Goal: Task Accomplishment & Management: Complete application form

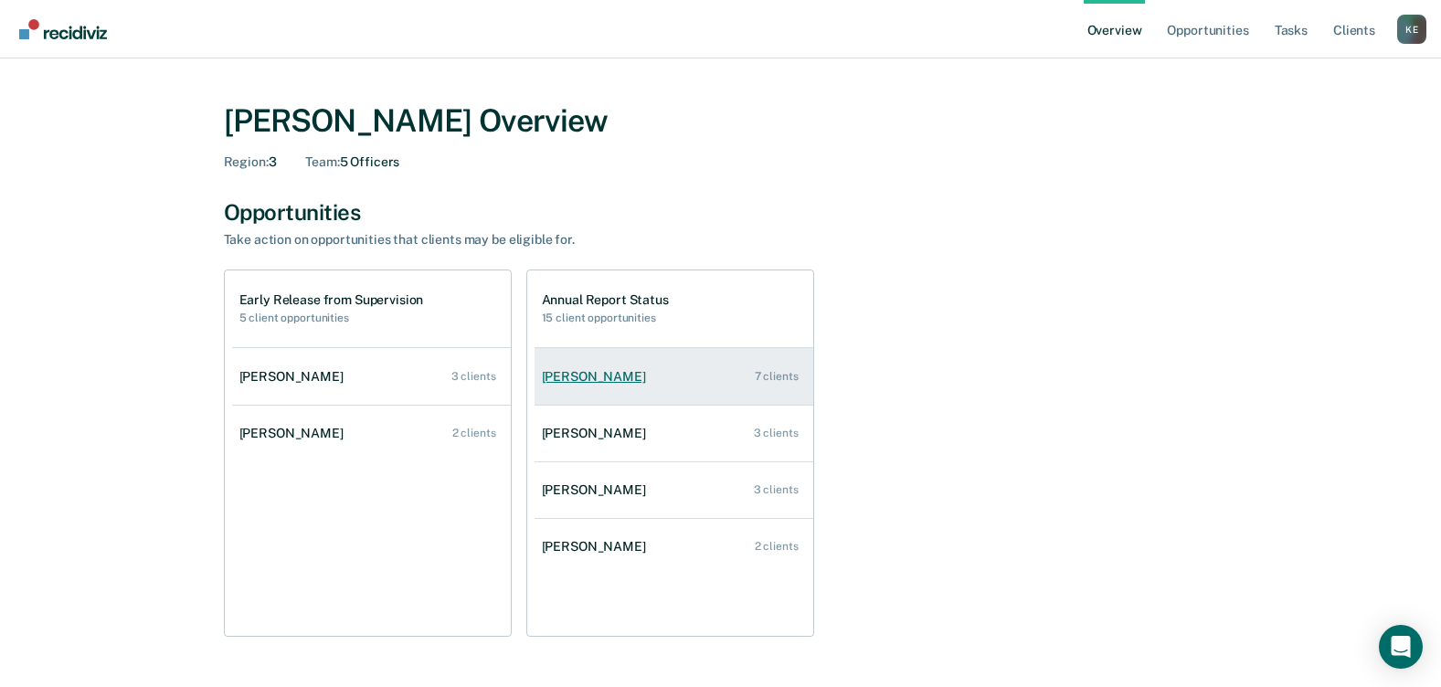
click at [558, 367] on link "Jordan Guedry 7 clients" at bounding box center [674, 377] width 279 height 52
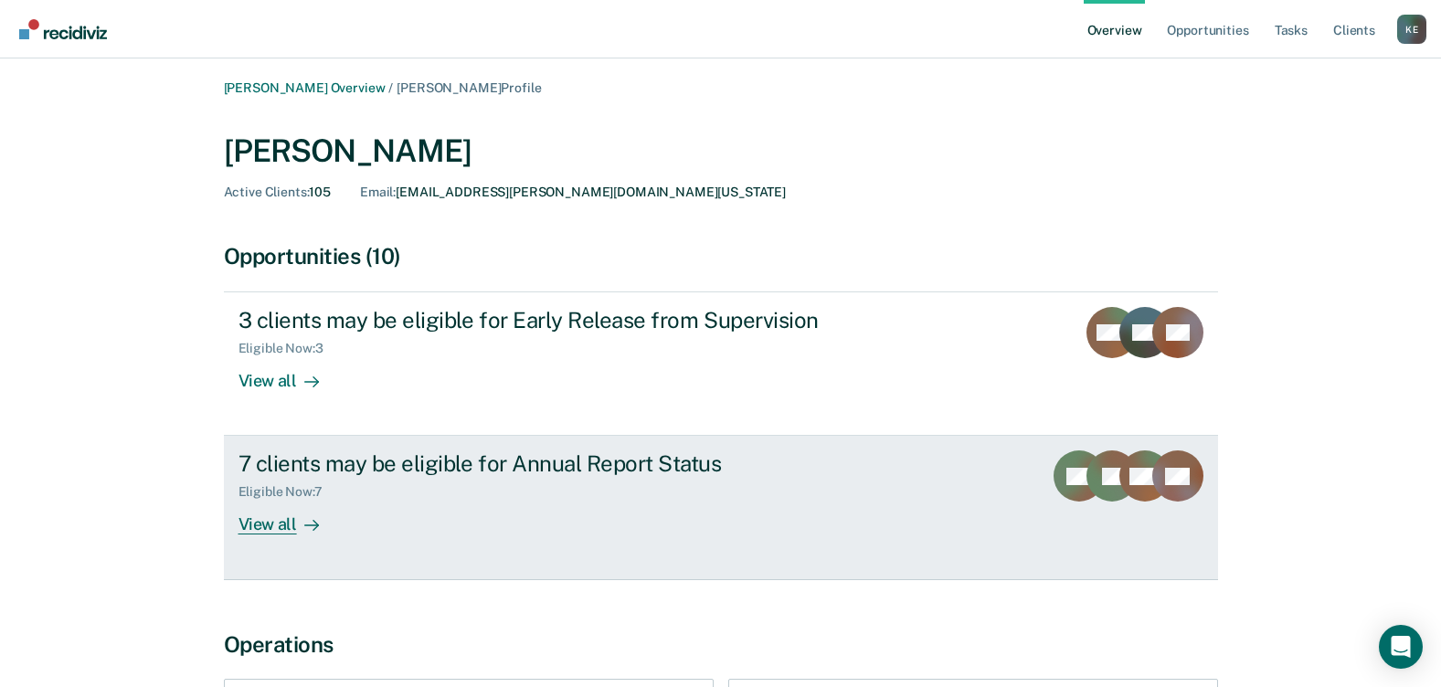
click at [264, 519] on div "View all" at bounding box center [290, 518] width 102 height 36
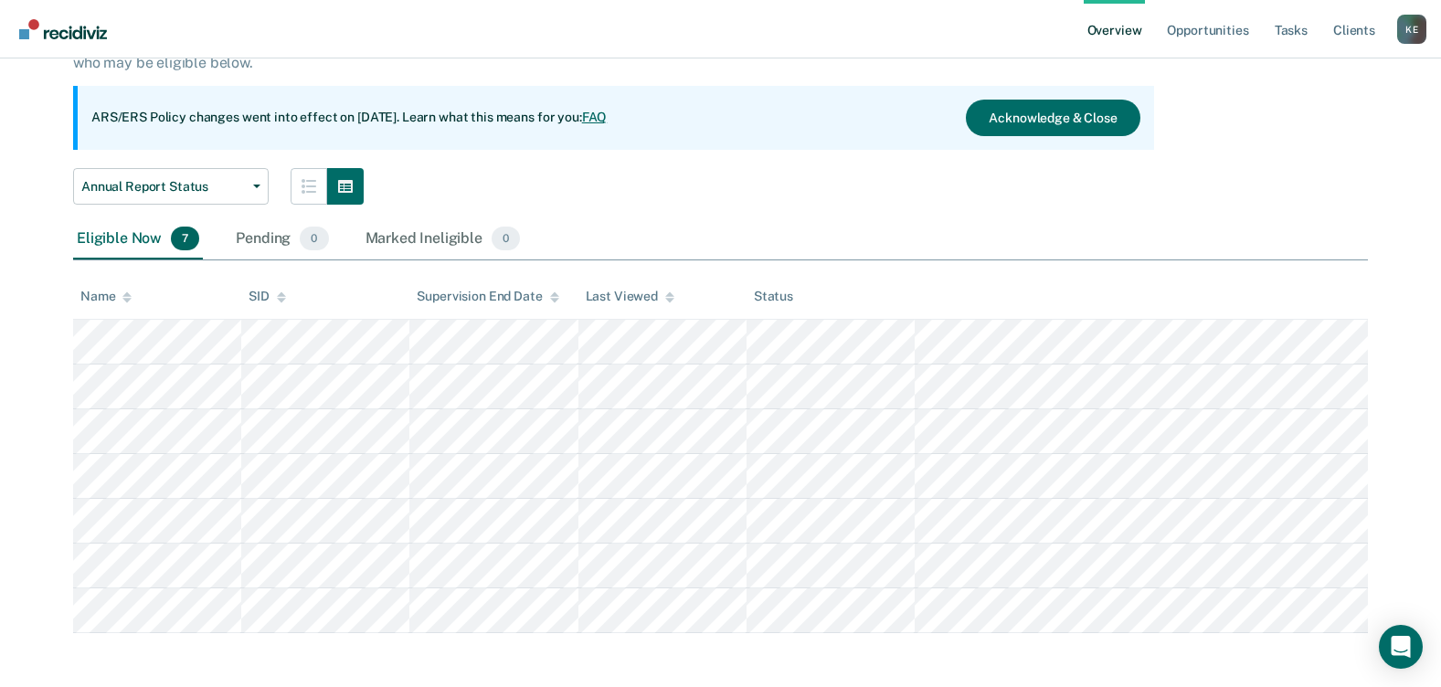
scroll to position [145, 0]
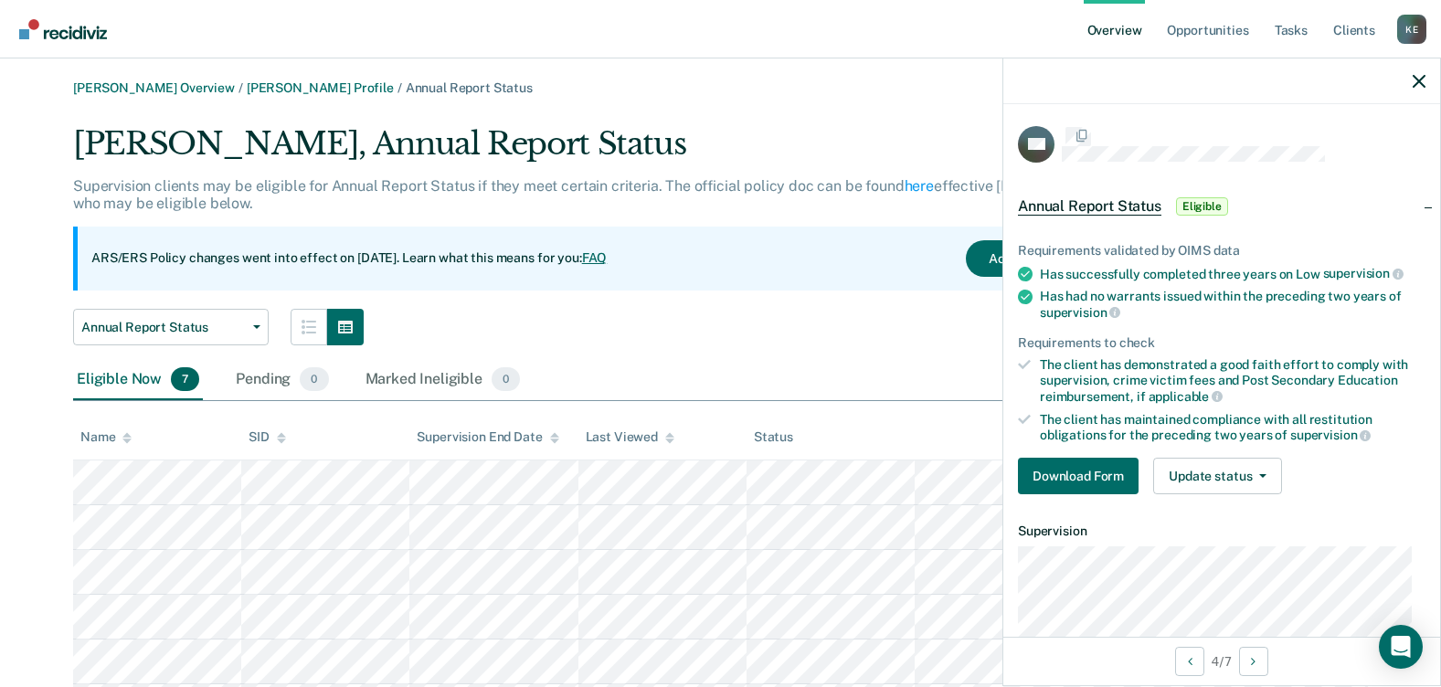
scroll to position [145, 0]
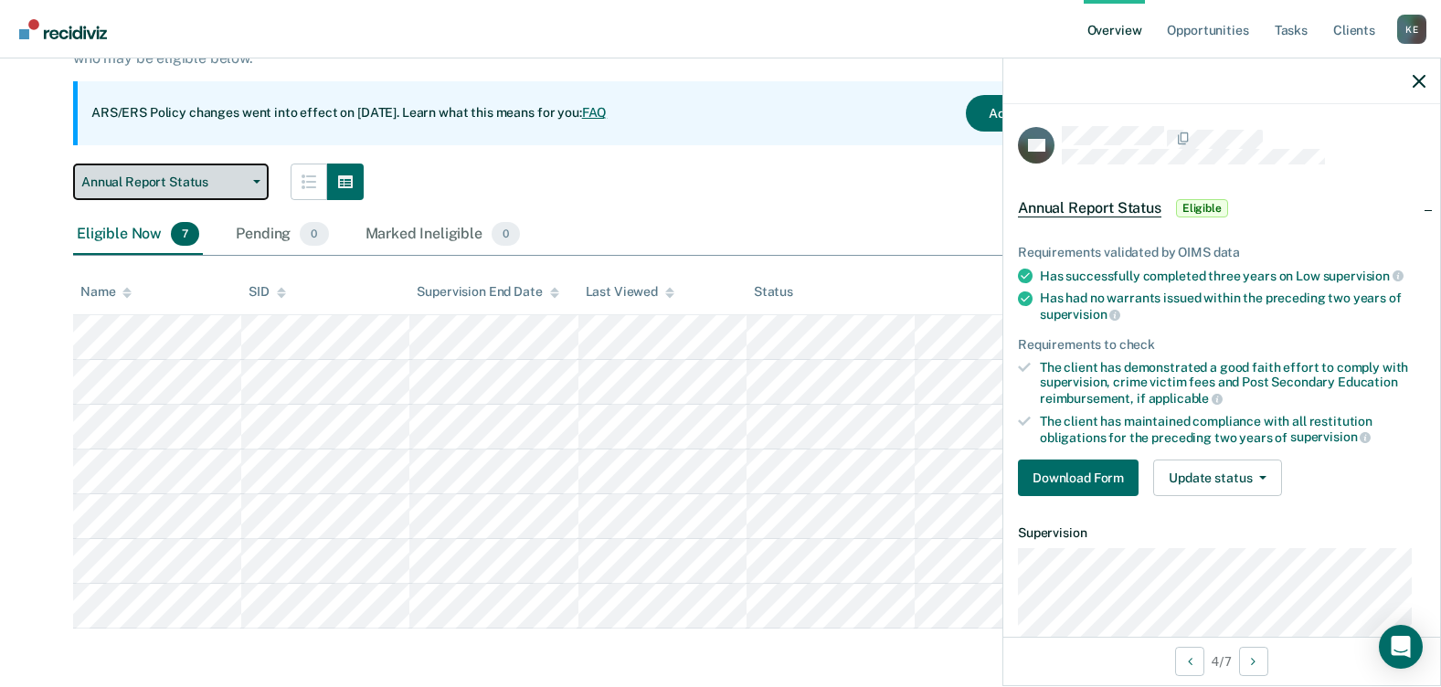
click at [260, 186] on button "Annual Report Status" at bounding box center [171, 182] width 196 height 37
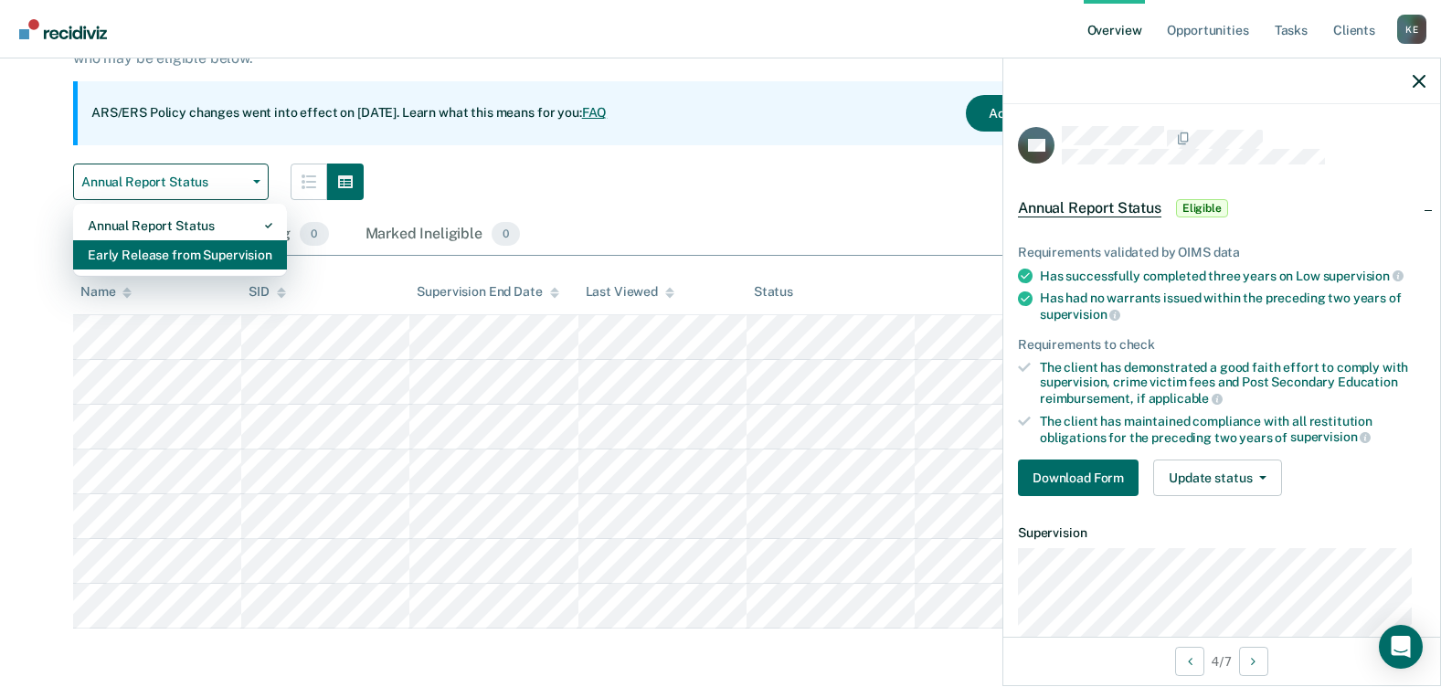
click at [221, 249] on div "Early Release from Supervision" at bounding box center [180, 254] width 185 height 29
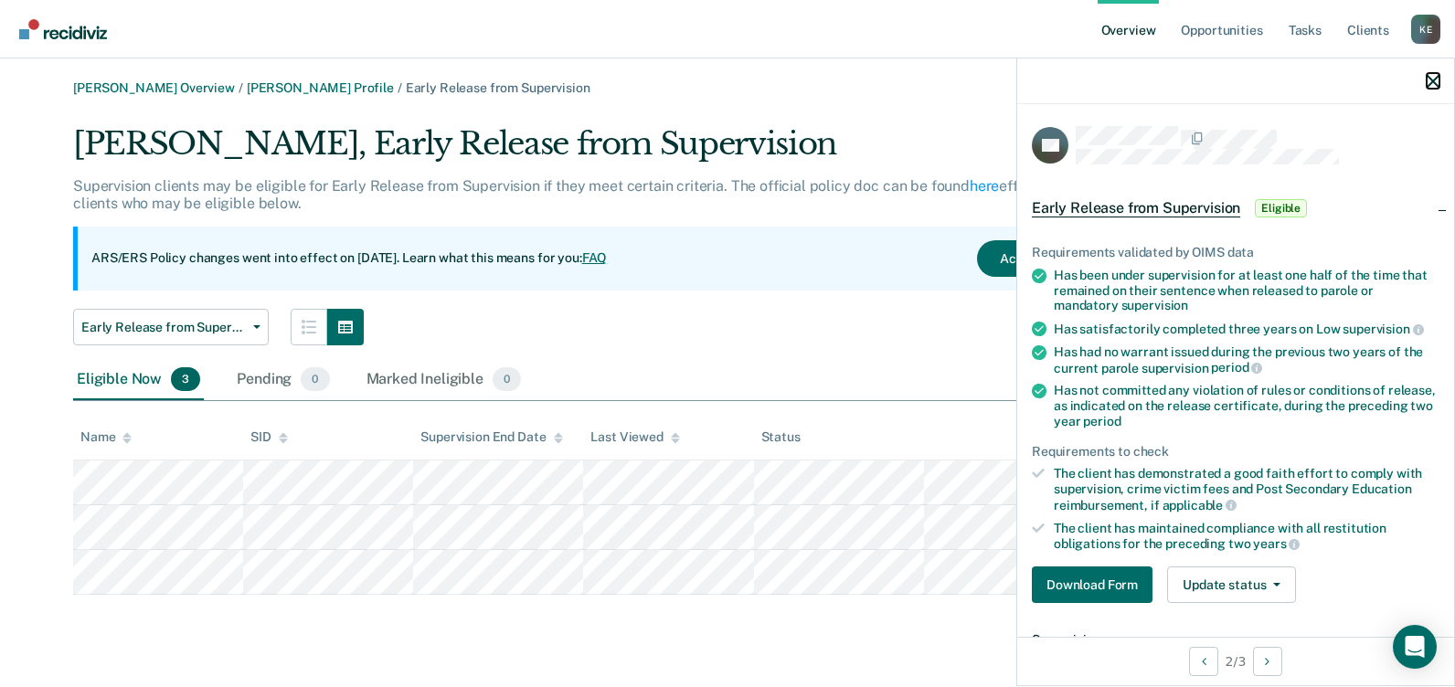
click at [1436, 84] on icon "button" at bounding box center [1433, 81] width 13 height 13
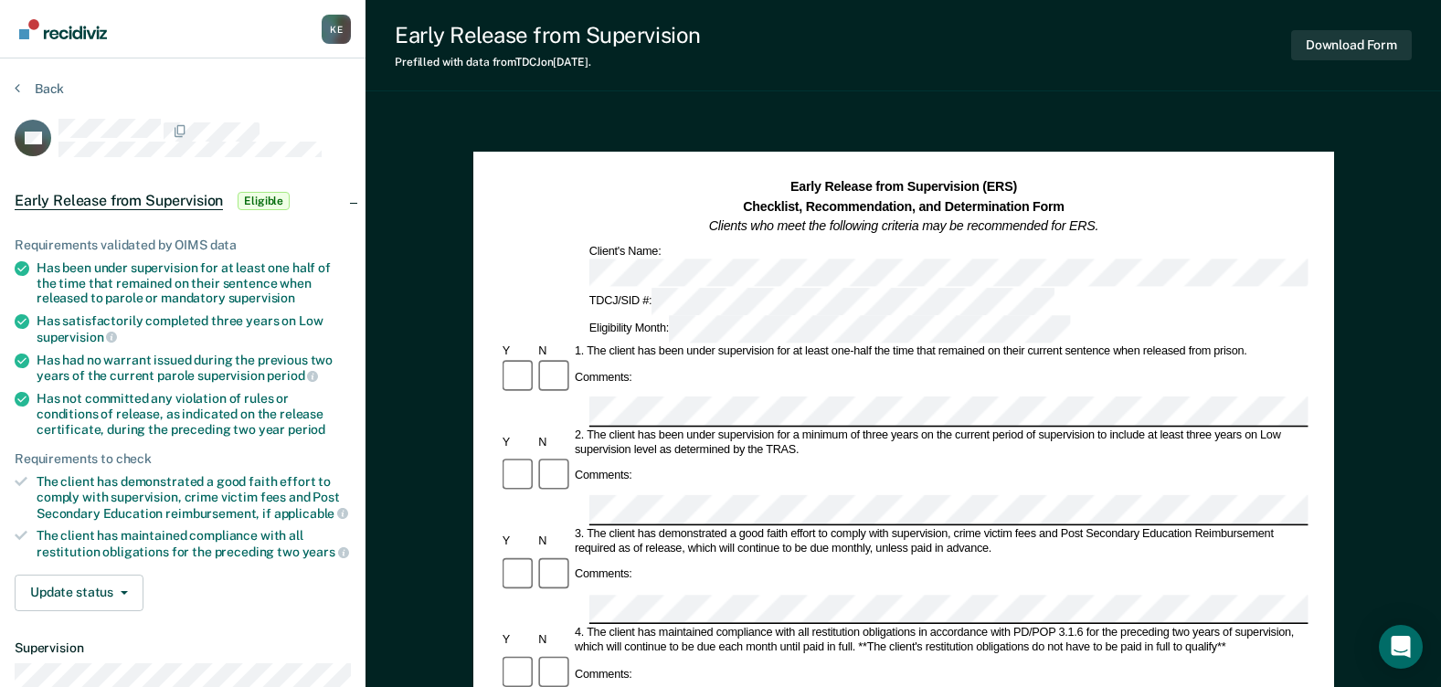
click at [670, 358] on div "Comments:" at bounding box center [903, 377] width 809 height 38
click at [635, 457] on div "Comments:" at bounding box center [903, 476] width 809 height 38
click at [633, 667] on div "Comments:" at bounding box center [603, 674] width 63 height 15
click at [345, 40] on div "K E" at bounding box center [336, 29] width 29 height 29
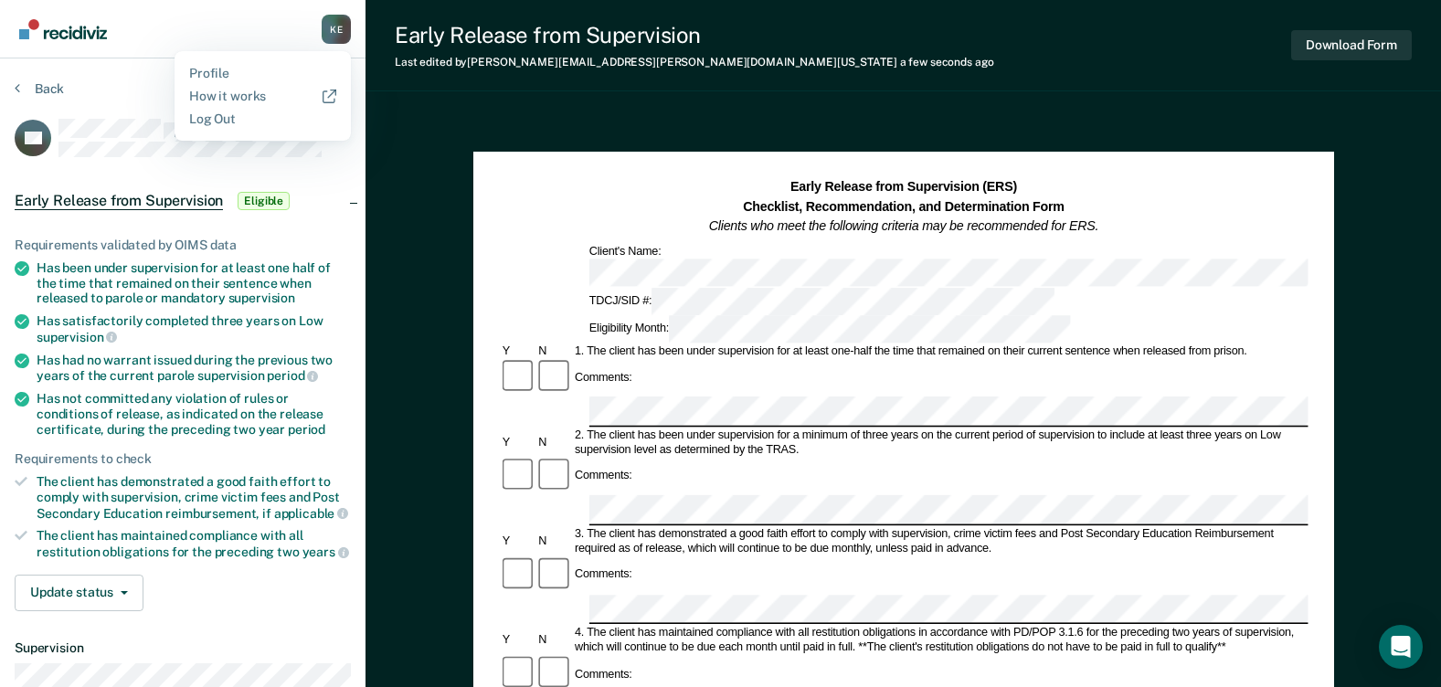
click at [1017, 108] on div "Early Release from Supervision Last edited by kerry.evans@tdcj.texas.gov a few …" at bounding box center [904, 666] width 1076 height 1333
drag, startPoint x: 925, startPoint y: 225, endPoint x: 887, endPoint y: 318, distance: 100.5
drag, startPoint x: 887, startPoint y: 318, endPoint x: 1221, endPoint y: 65, distance: 418.8
click at [1221, 65] on div "Early Release from Supervision Last edited by kerry.evans@tdcj.texas.gov a few …" at bounding box center [904, 45] width 1076 height 91
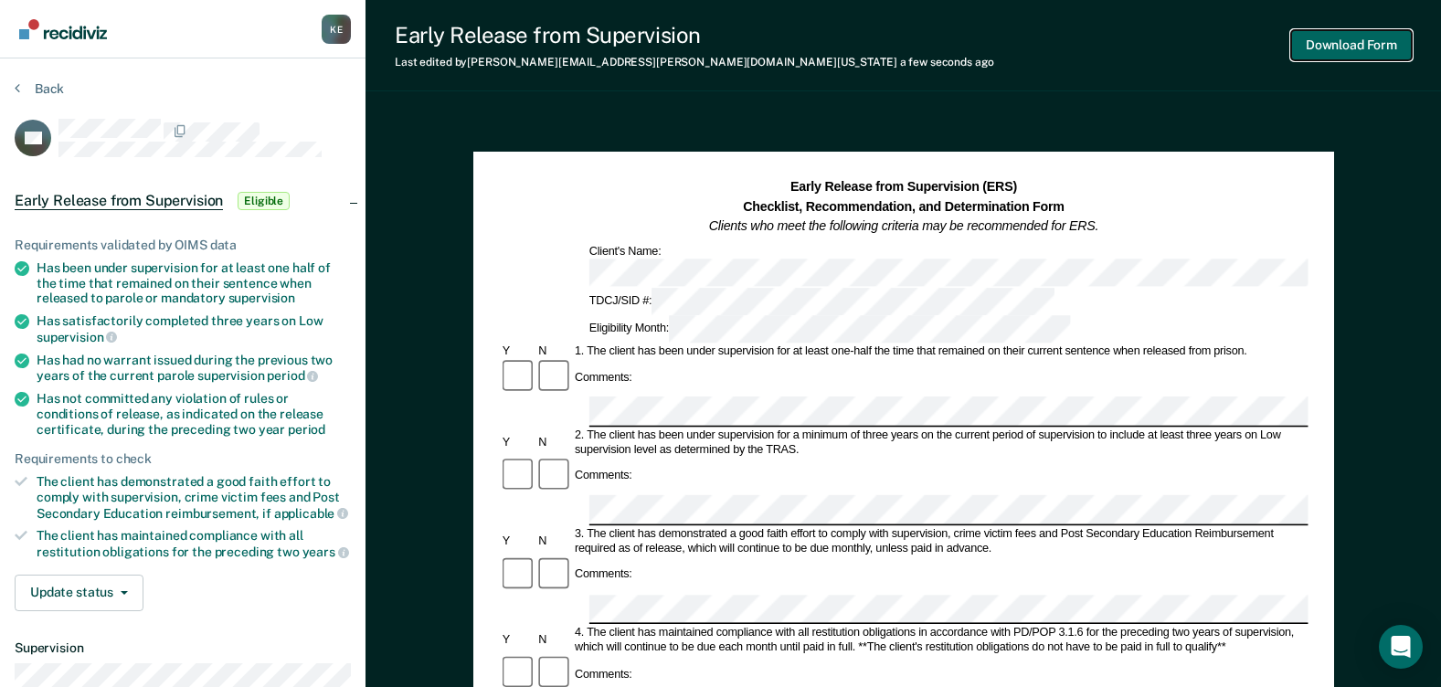
click at [1351, 43] on button "Download Form" at bounding box center [1351, 45] width 121 height 30
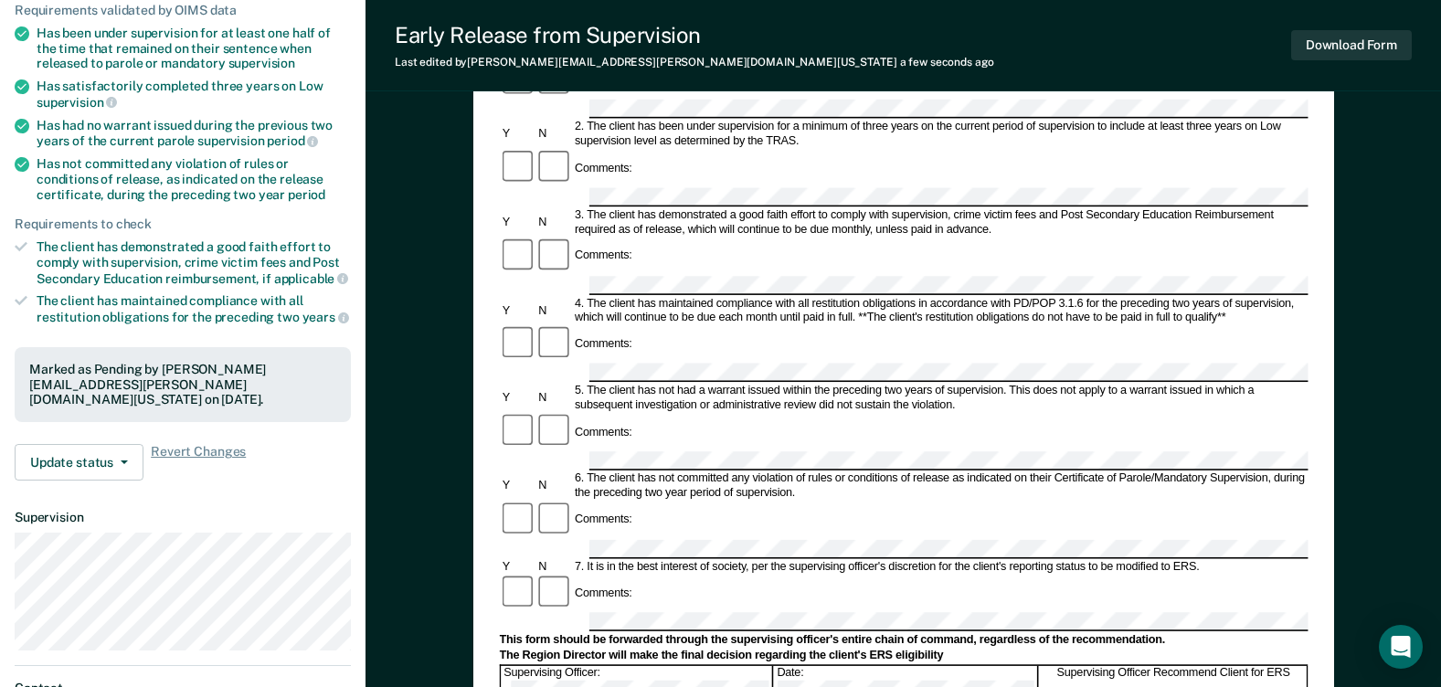
scroll to position [274, 0]
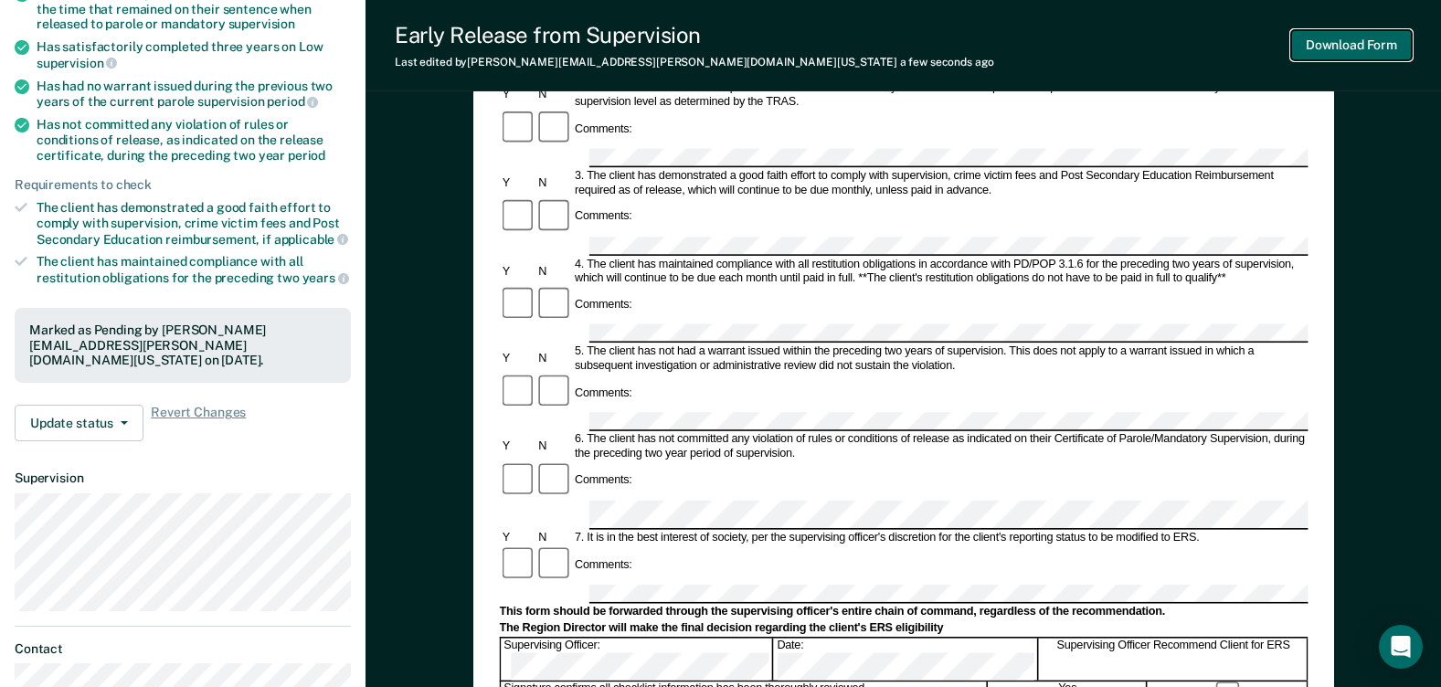
click at [1386, 51] on button "Download Form" at bounding box center [1351, 45] width 121 height 30
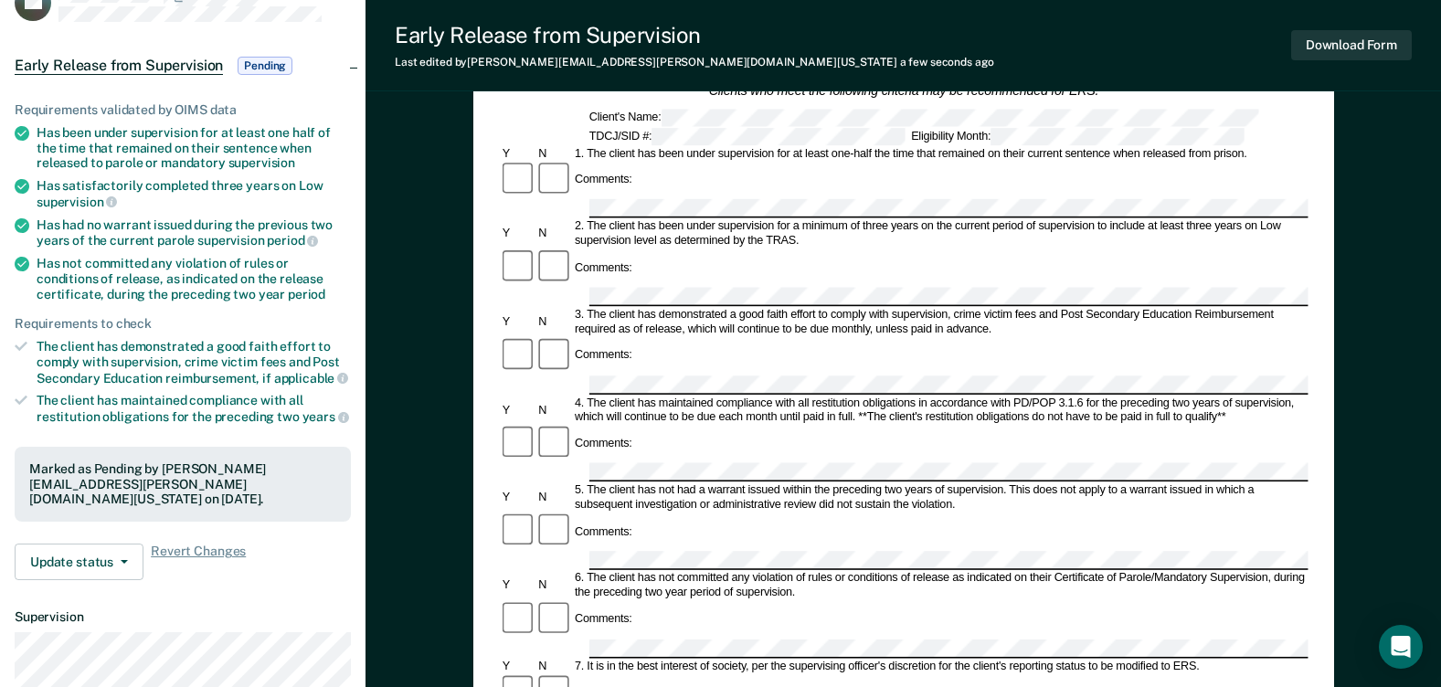
scroll to position [0, 0]
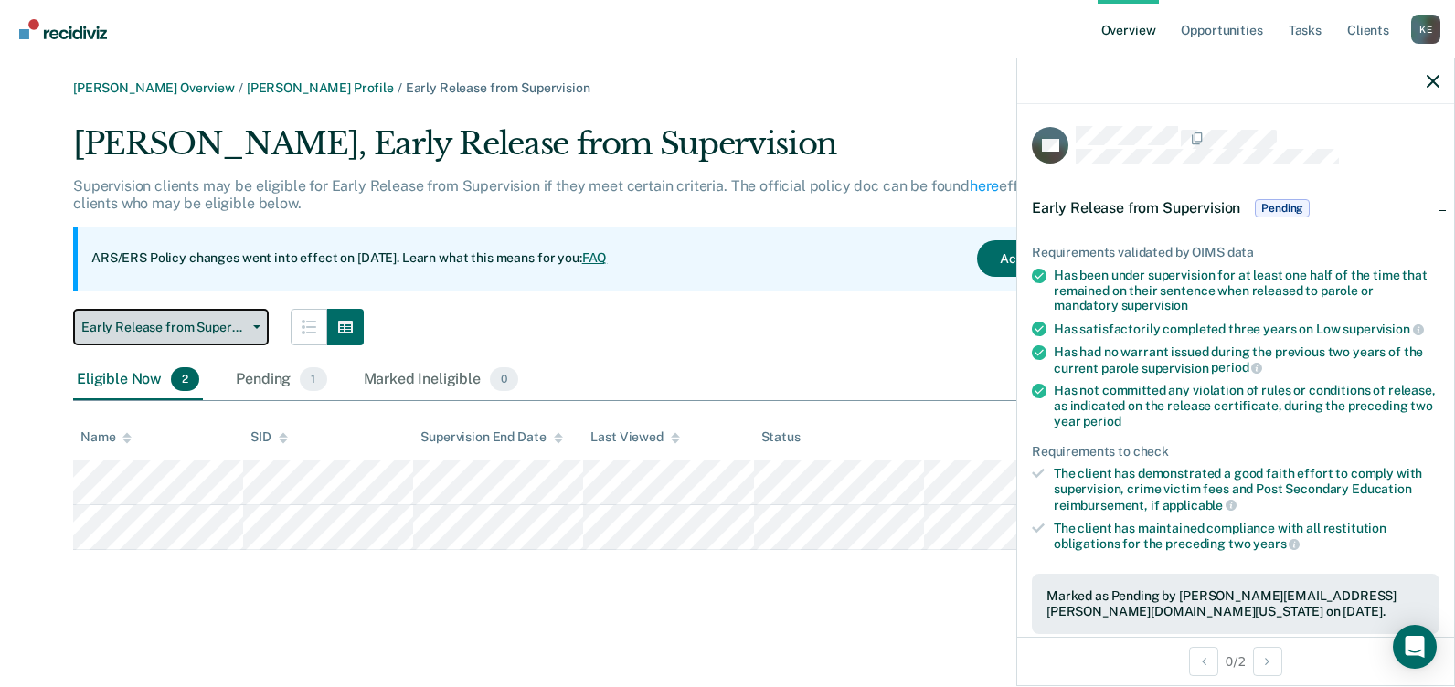
click at [254, 326] on icon "button" at bounding box center [256, 327] width 7 height 4
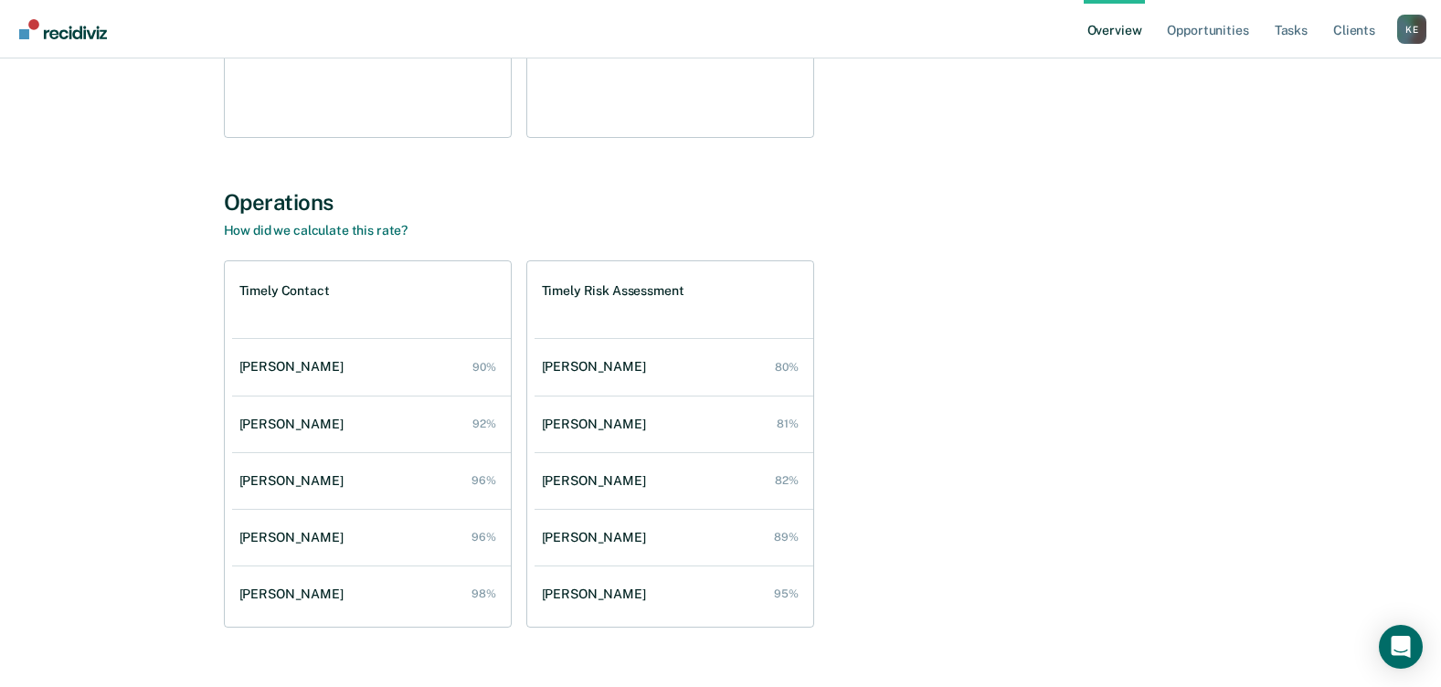
scroll to position [535, 0]
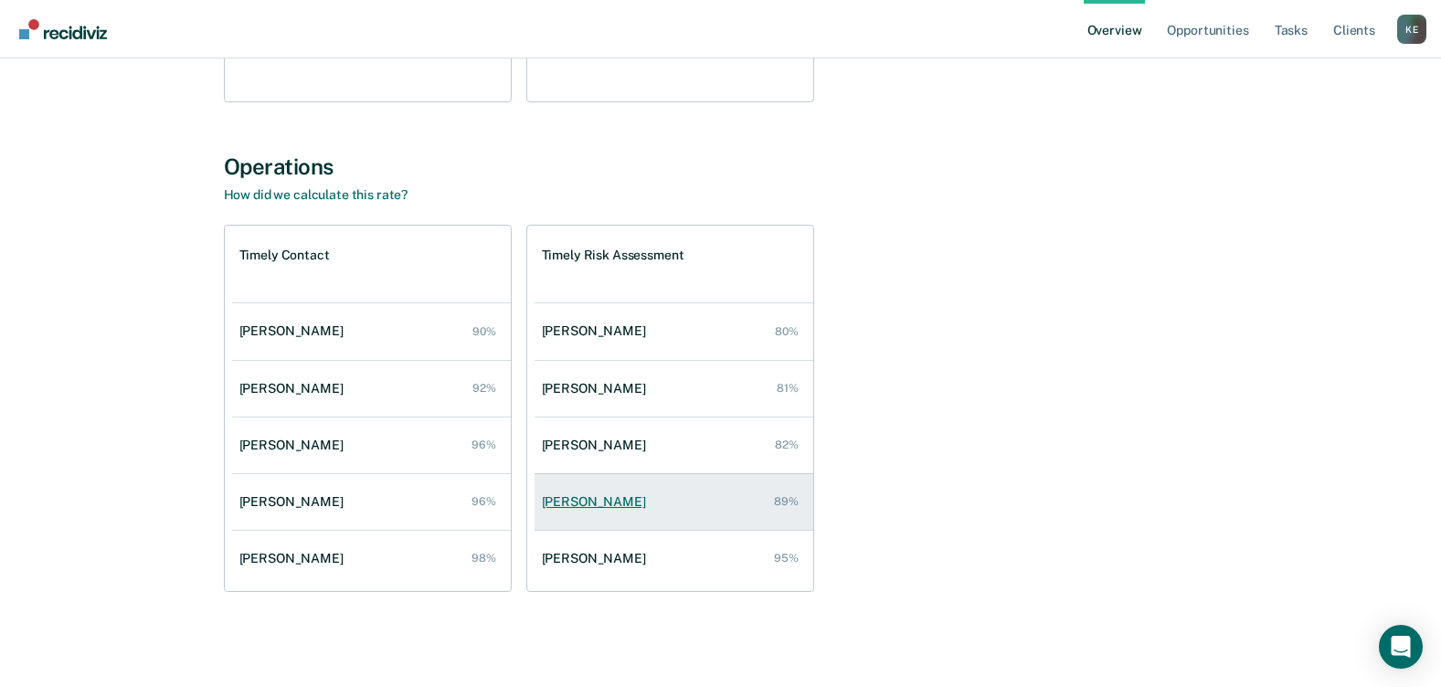
click at [582, 499] on div "[PERSON_NAME]" at bounding box center [598, 502] width 112 height 16
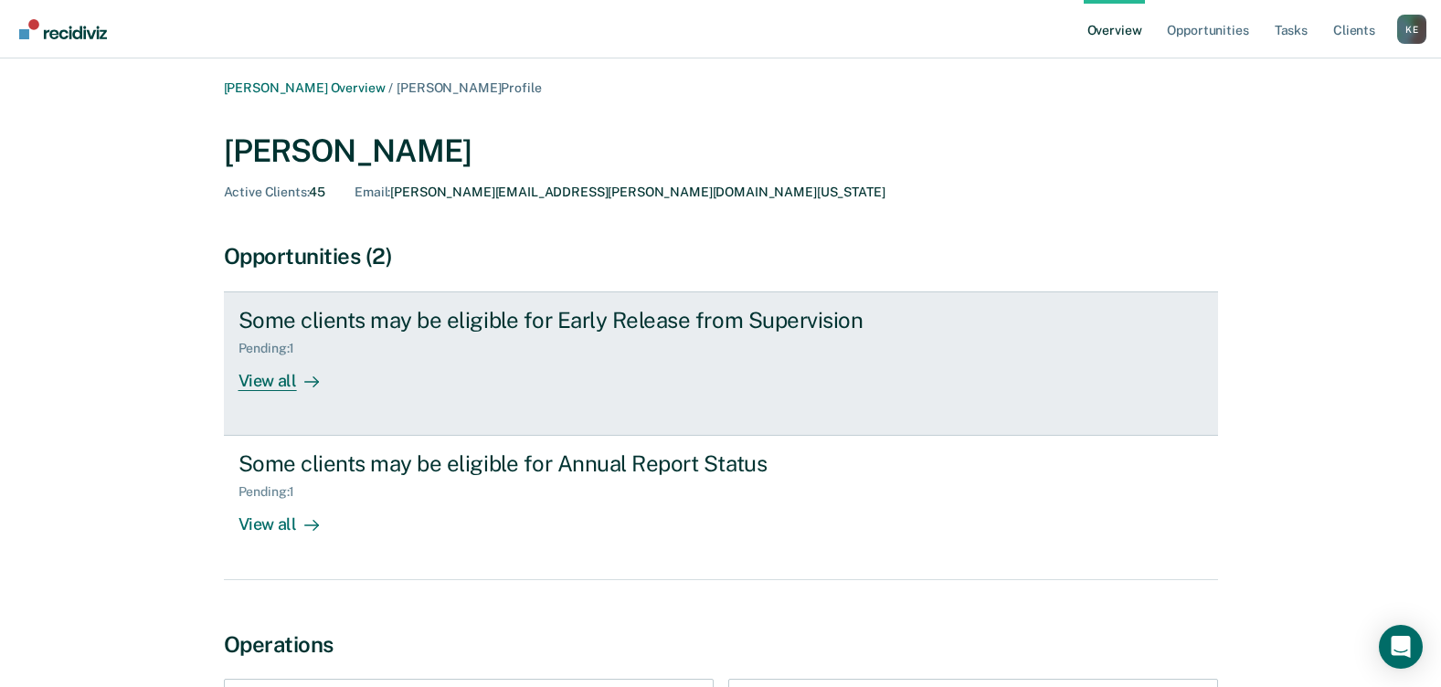
click at [265, 383] on div "View all" at bounding box center [290, 374] width 102 height 36
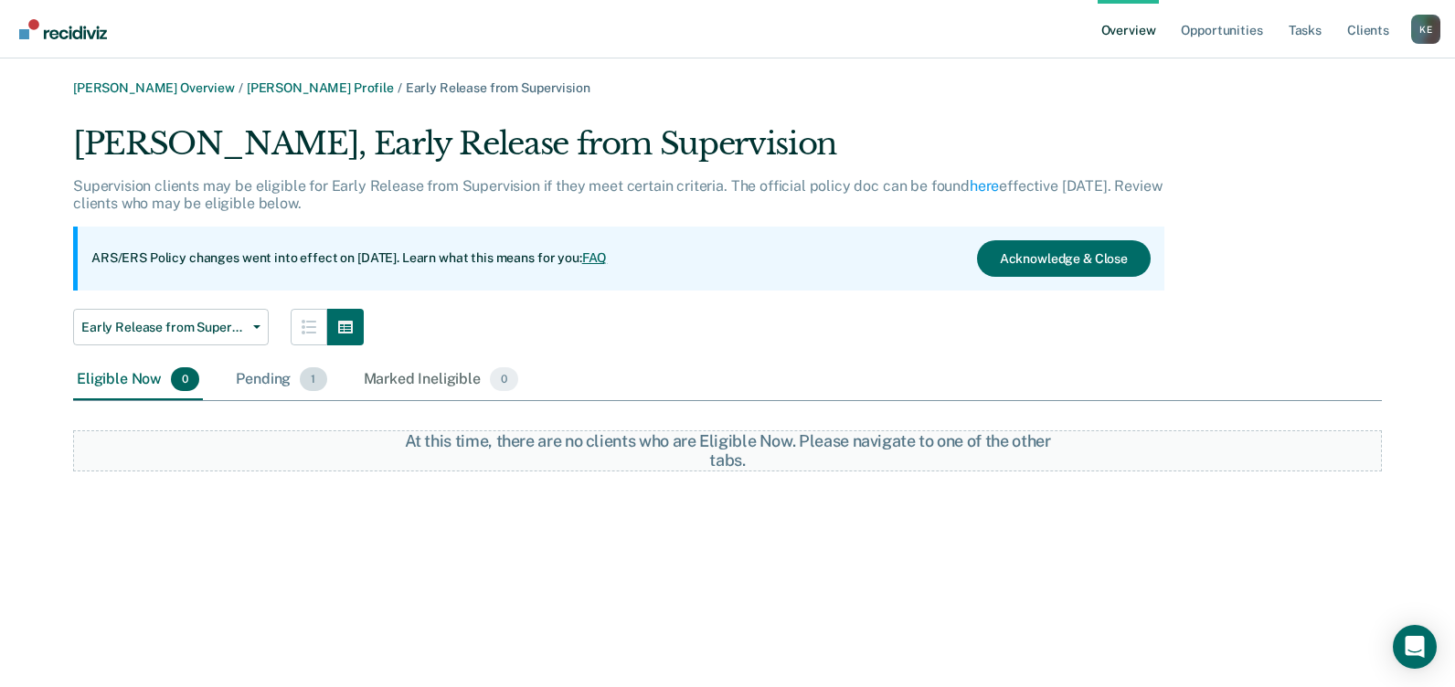
click at [279, 377] on div "Pending 1" at bounding box center [281, 380] width 98 height 40
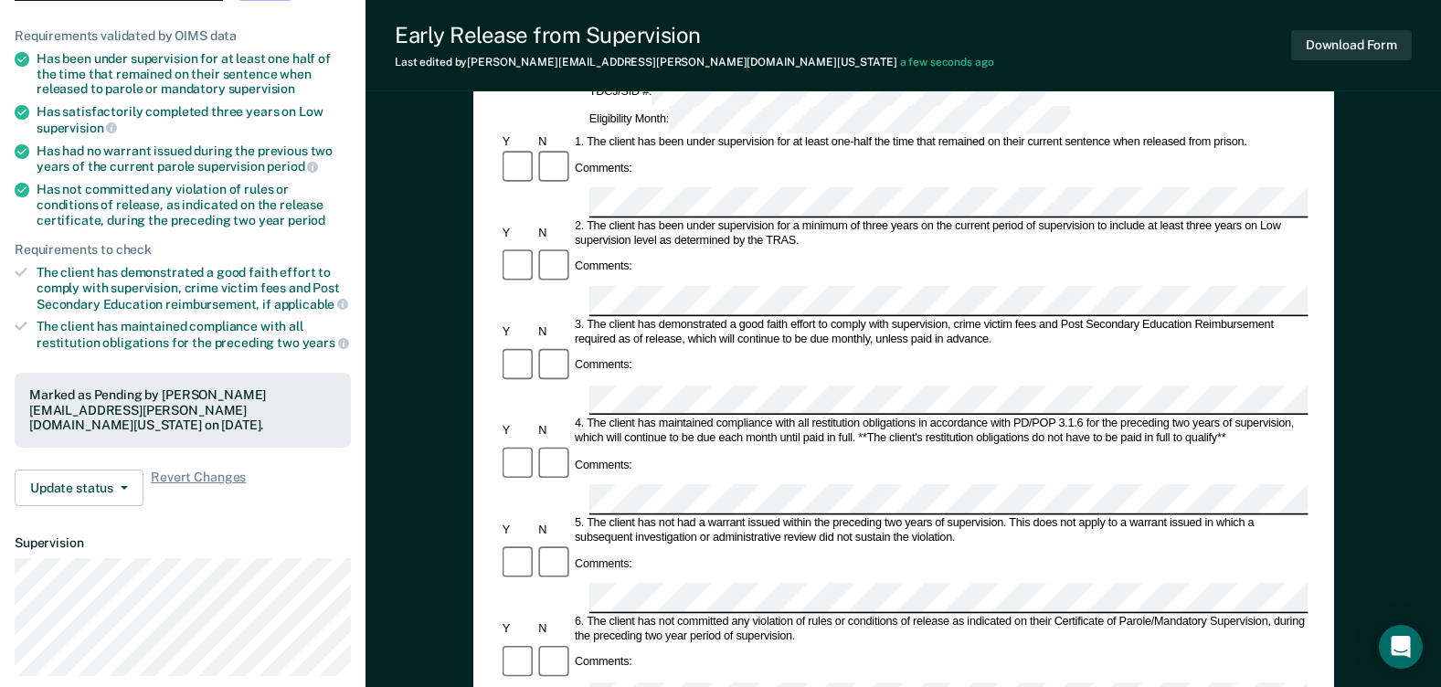
scroll to position [181, 0]
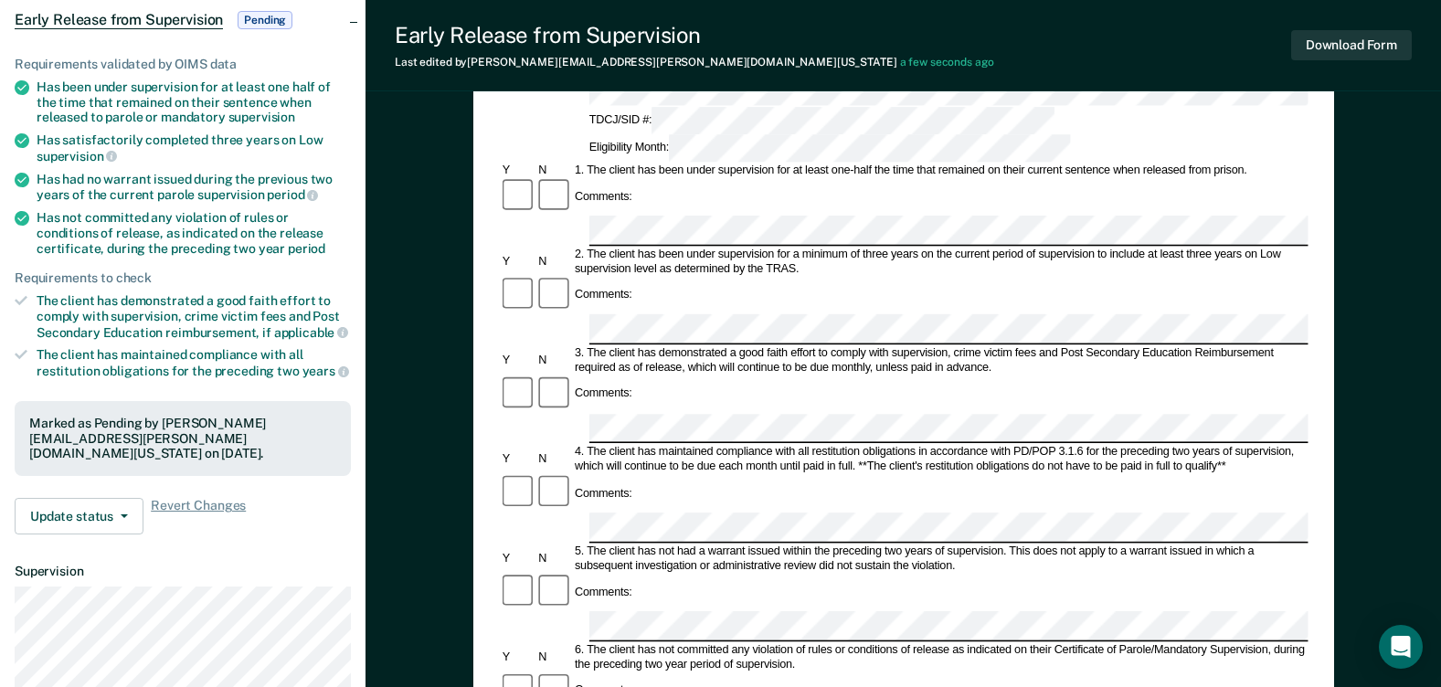
drag, startPoint x: 763, startPoint y: 577, endPoint x: 660, endPoint y: 578, distance: 103.3
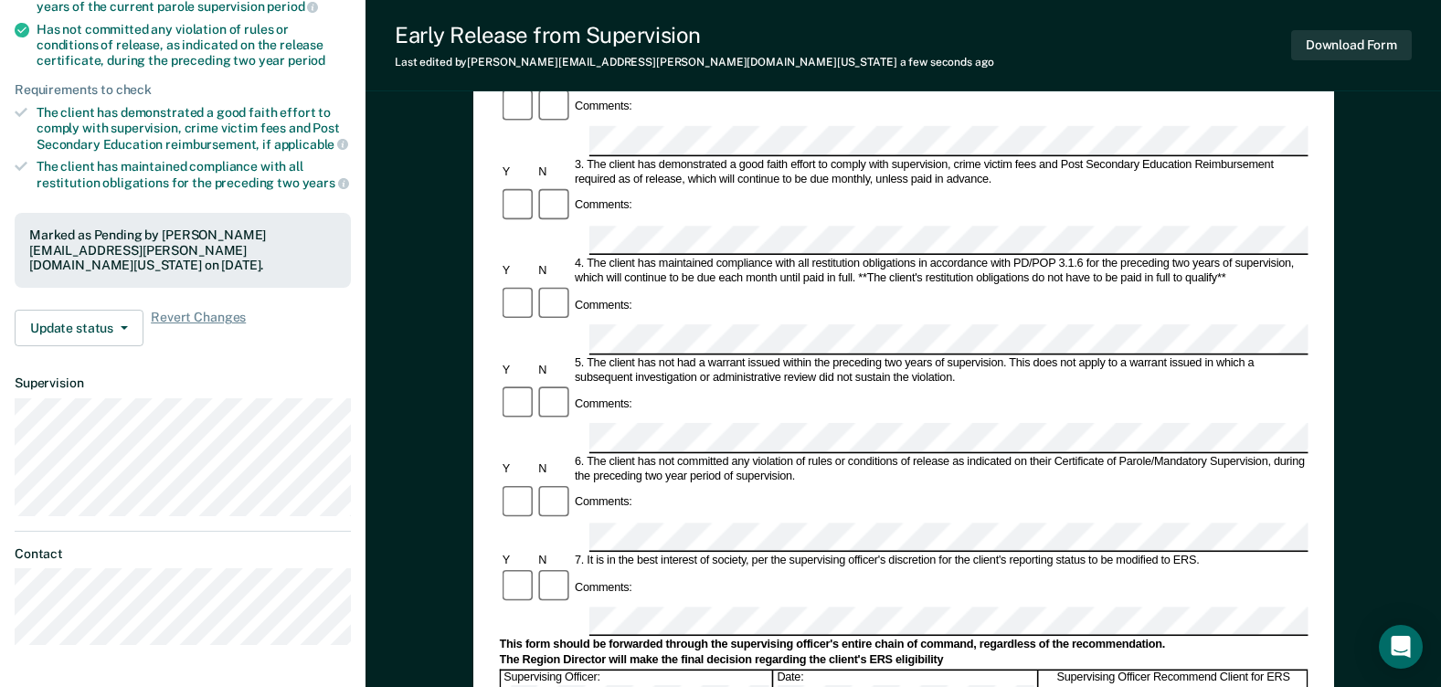
scroll to position [364, 0]
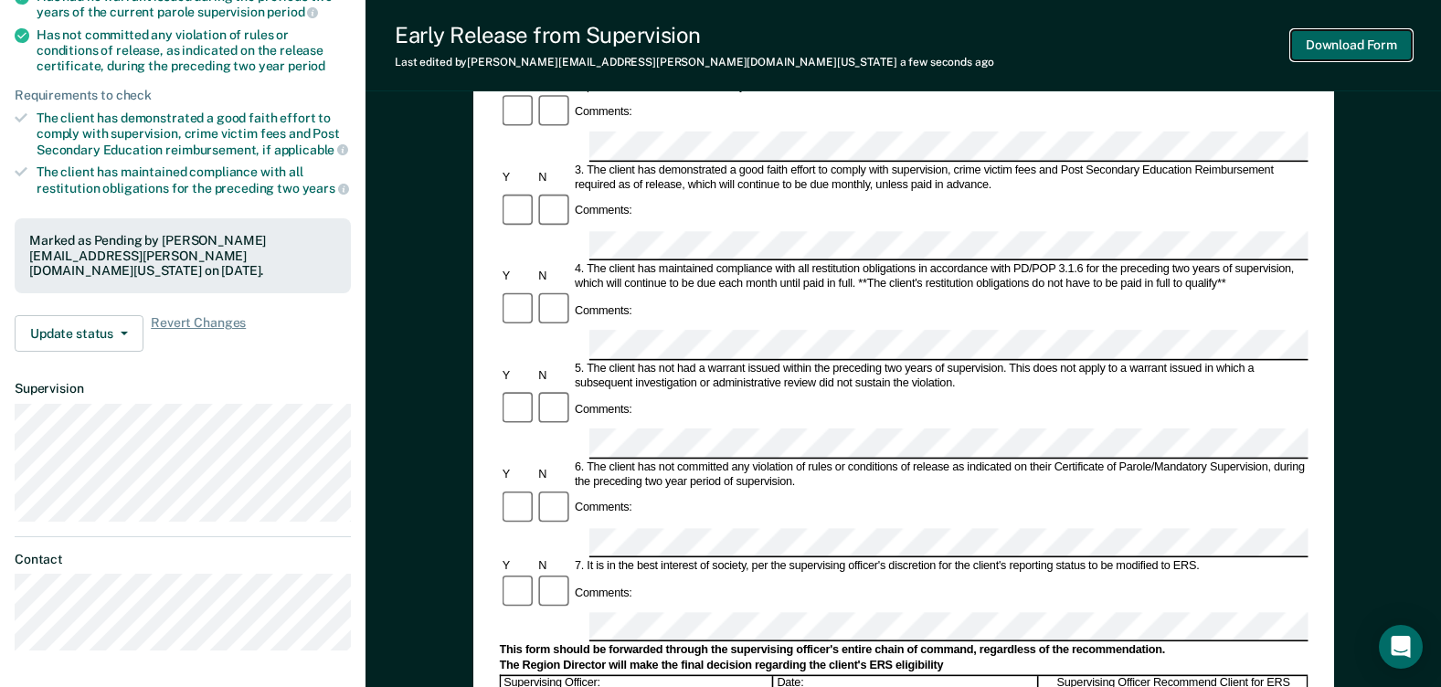
click at [1343, 43] on button "Download Form" at bounding box center [1351, 45] width 121 height 30
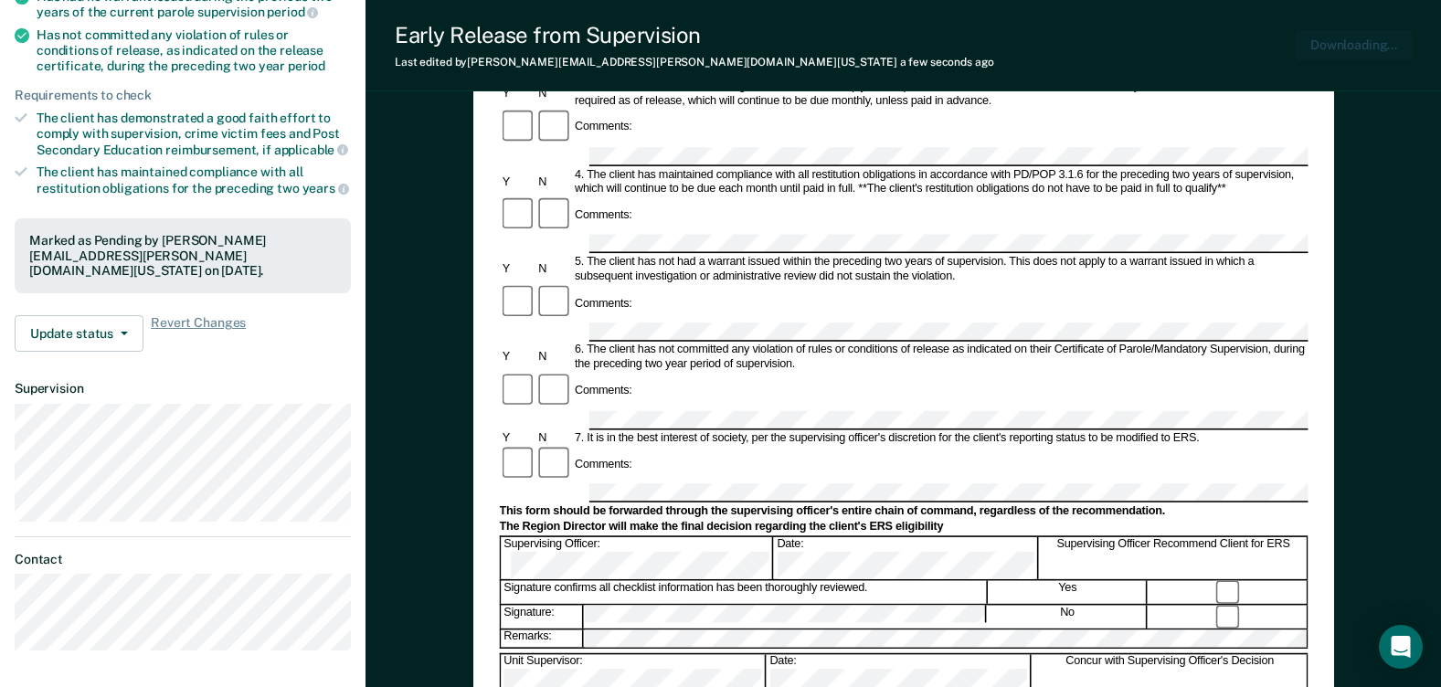
scroll to position [0, 0]
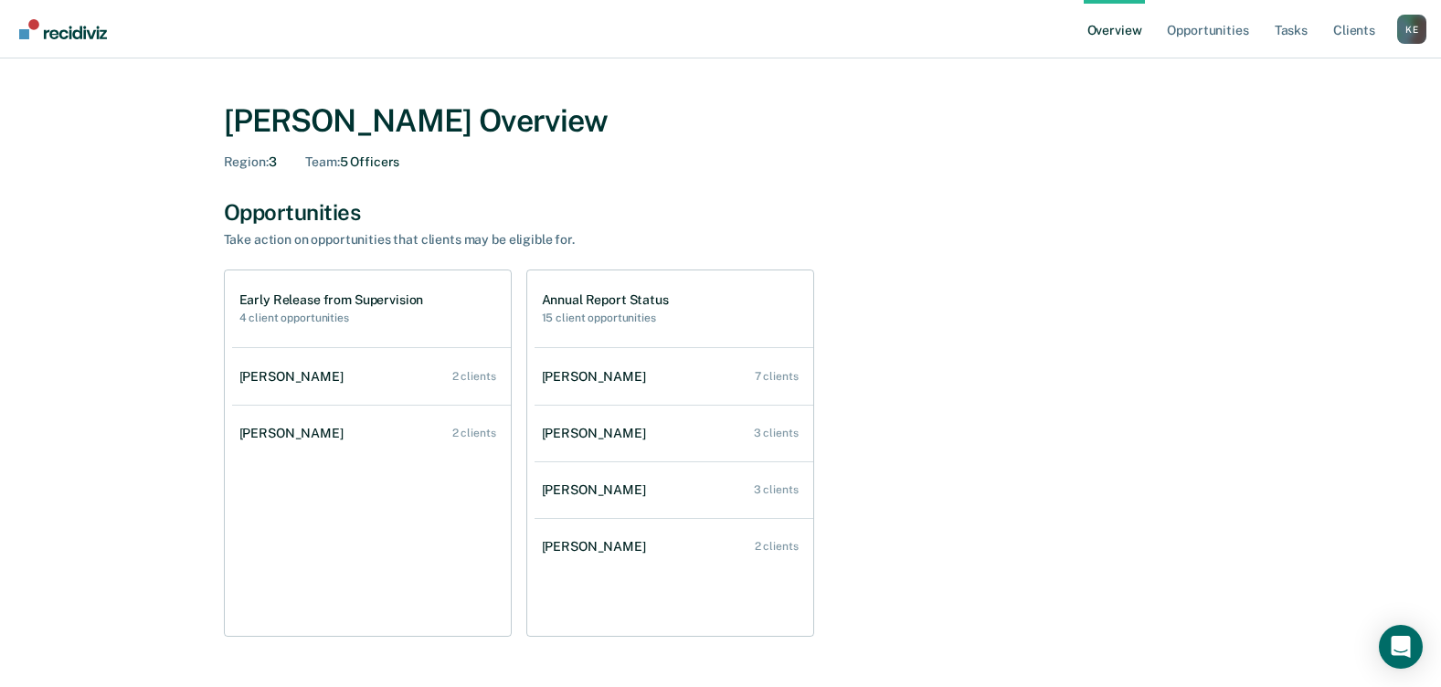
click at [622, 321] on h2 "15 client opportunities" at bounding box center [605, 318] width 127 height 13
click at [632, 307] on h1 "Annual Report Status" at bounding box center [605, 300] width 127 height 16
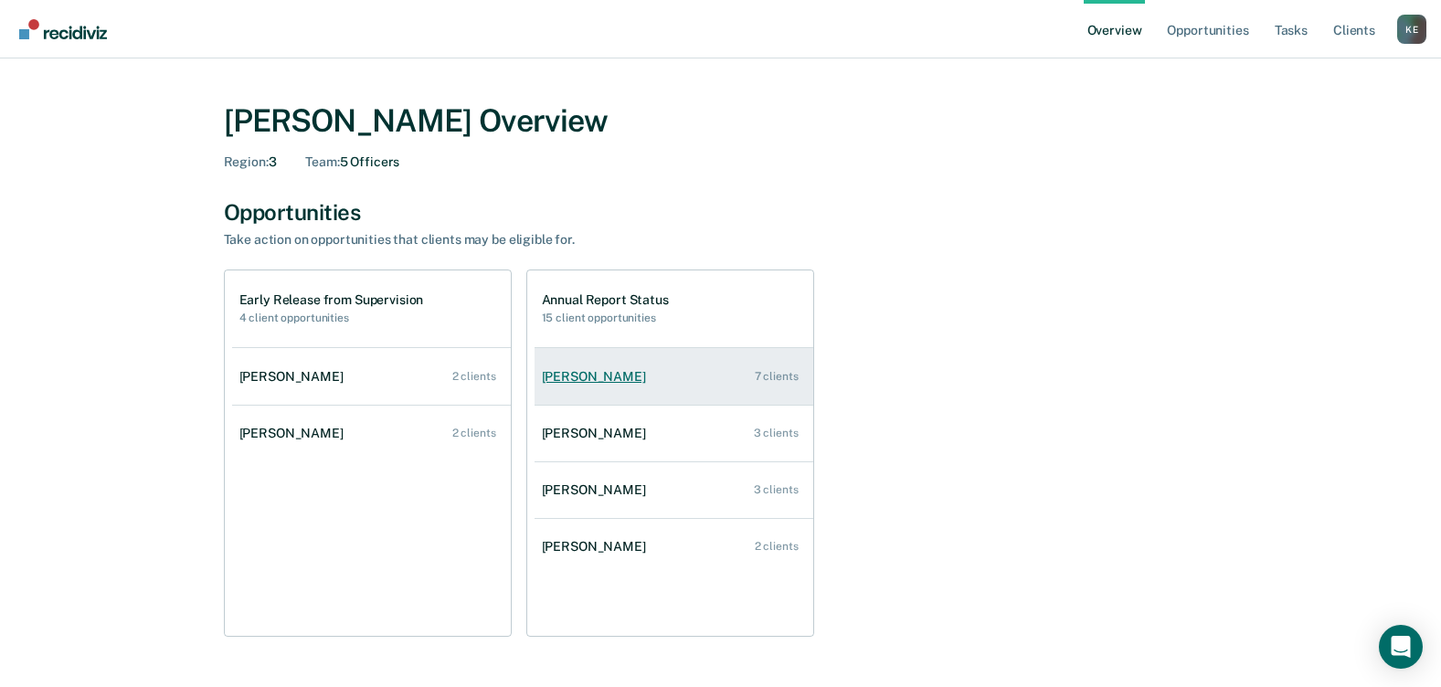
click at [674, 376] on link "[PERSON_NAME] 7 clients" at bounding box center [674, 377] width 279 height 52
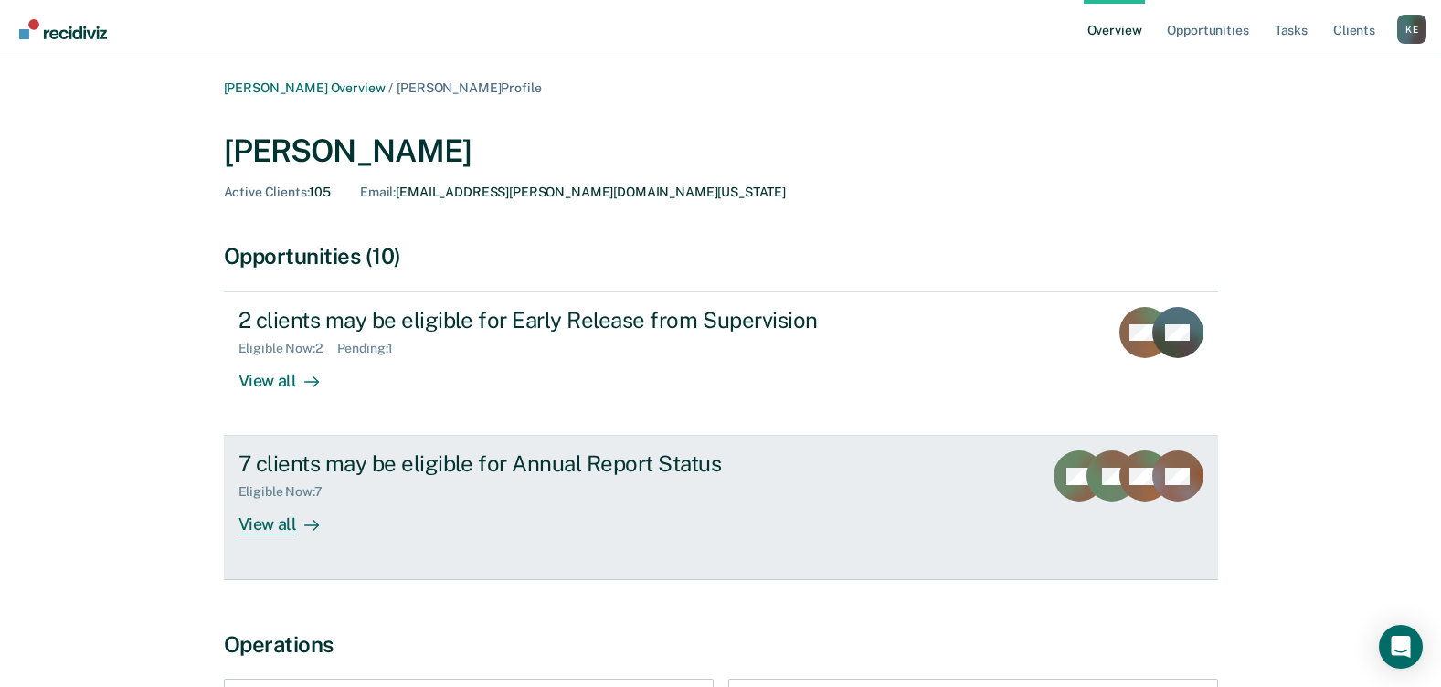
click at [261, 517] on div "View all" at bounding box center [290, 518] width 102 height 36
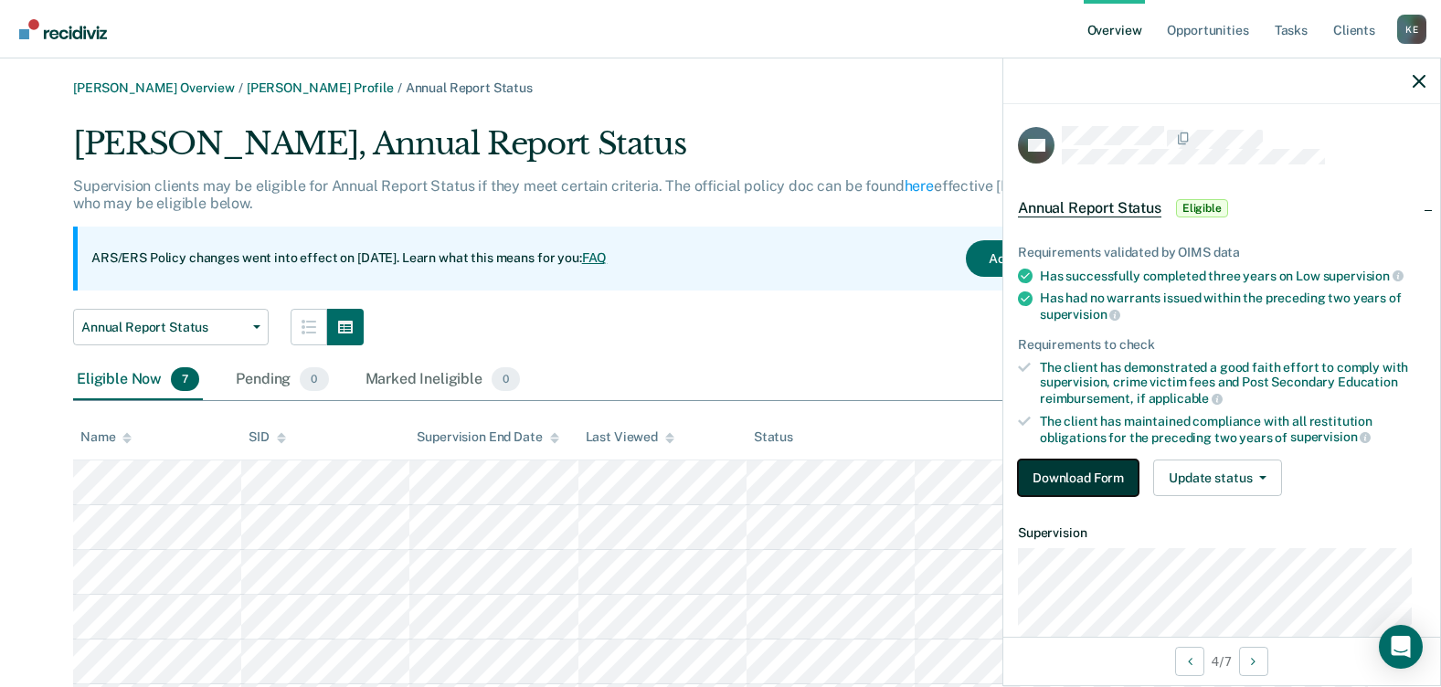
click at [1071, 473] on button "Download Form" at bounding box center [1078, 478] width 121 height 37
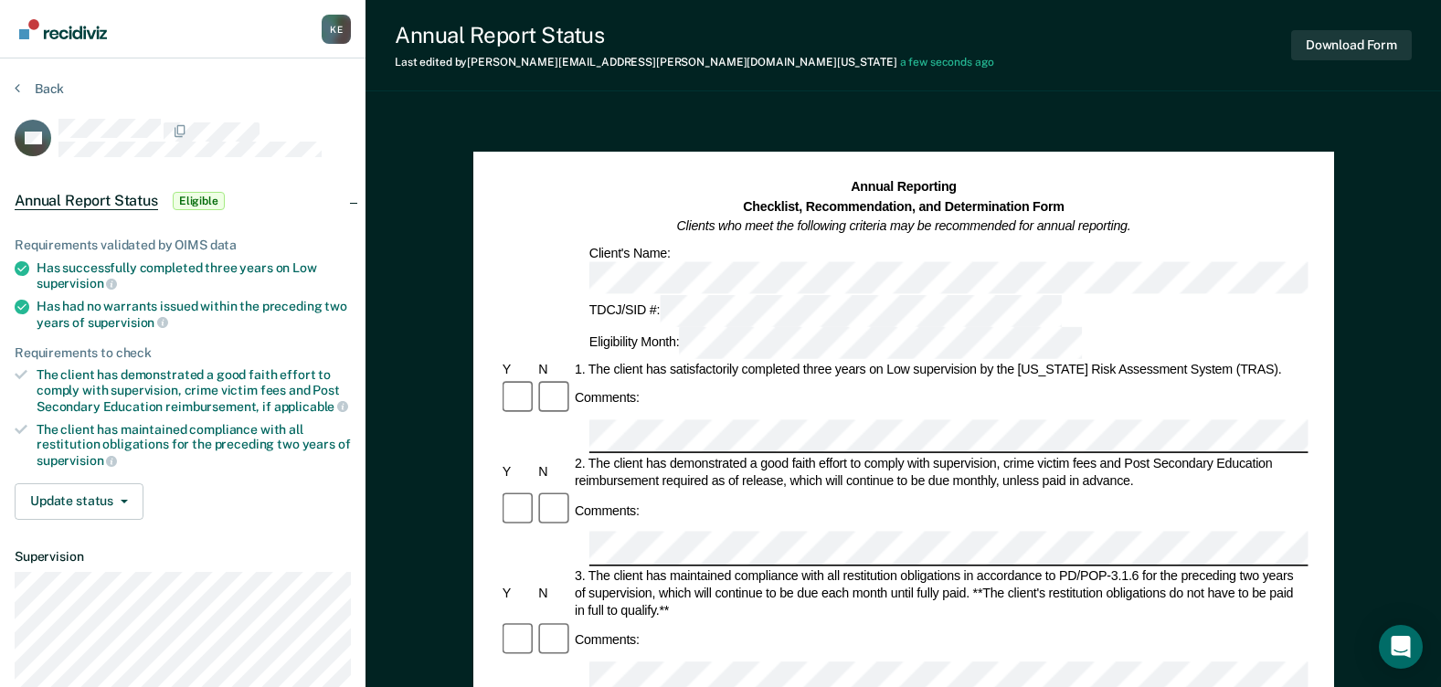
drag, startPoint x: 721, startPoint y: 413, endPoint x: 727, endPoint y: 400, distance: 13.9
click at [726, 492] on div "Comments:" at bounding box center [903, 511] width 809 height 38
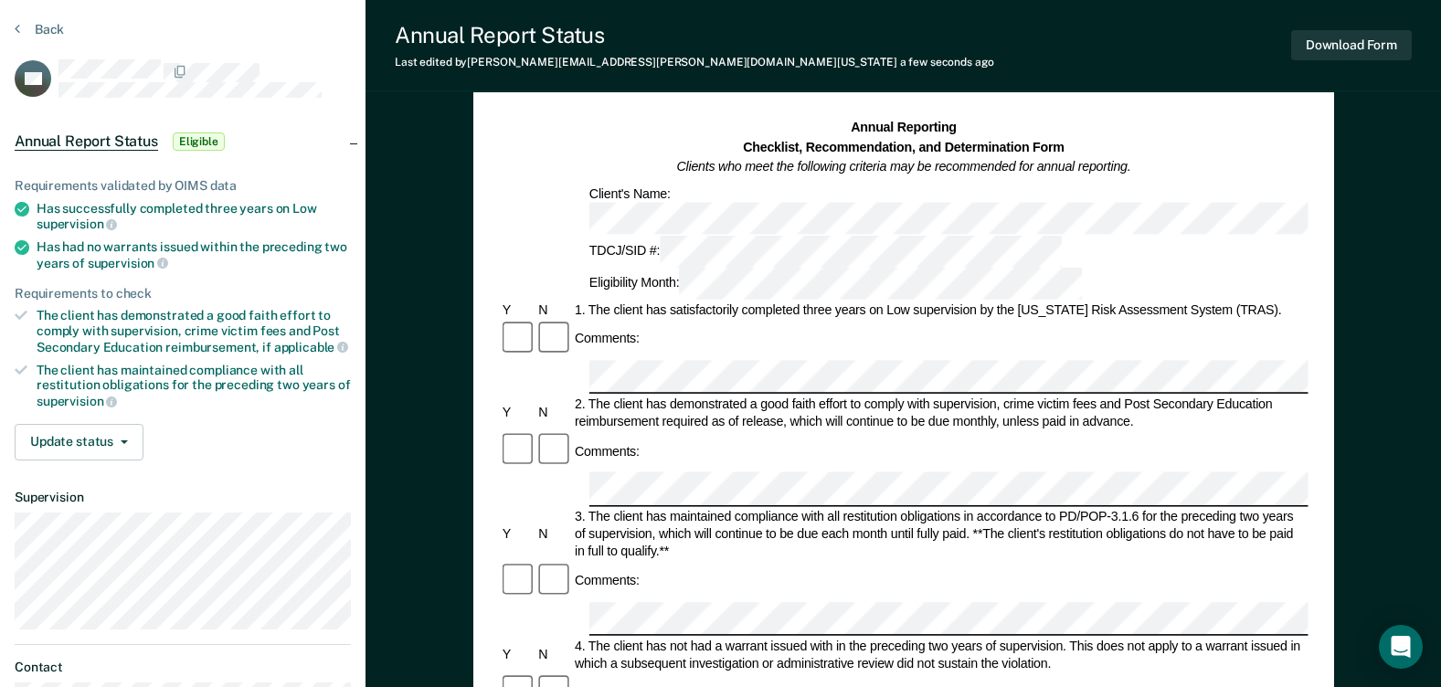
scroll to position [183, 0]
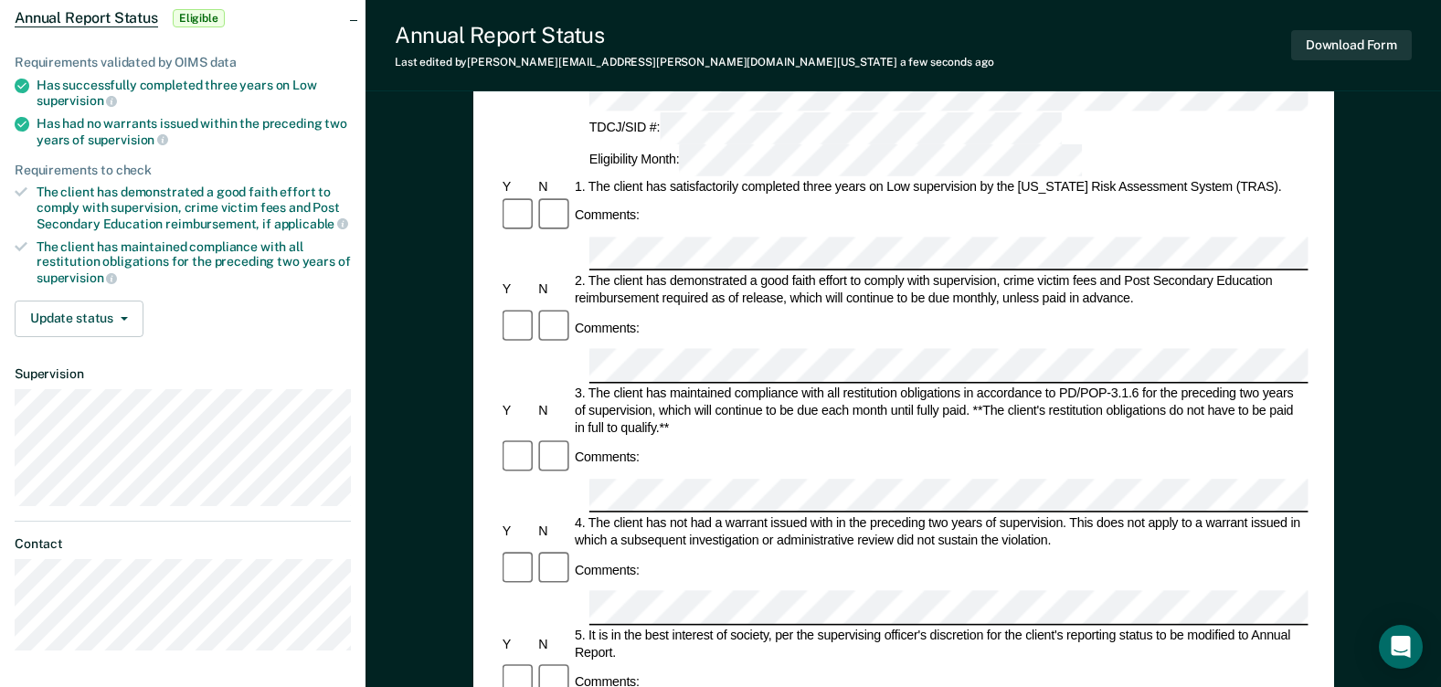
click at [759, 663] on div "Comments:" at bounding box center [903, 682] width 809 height 38
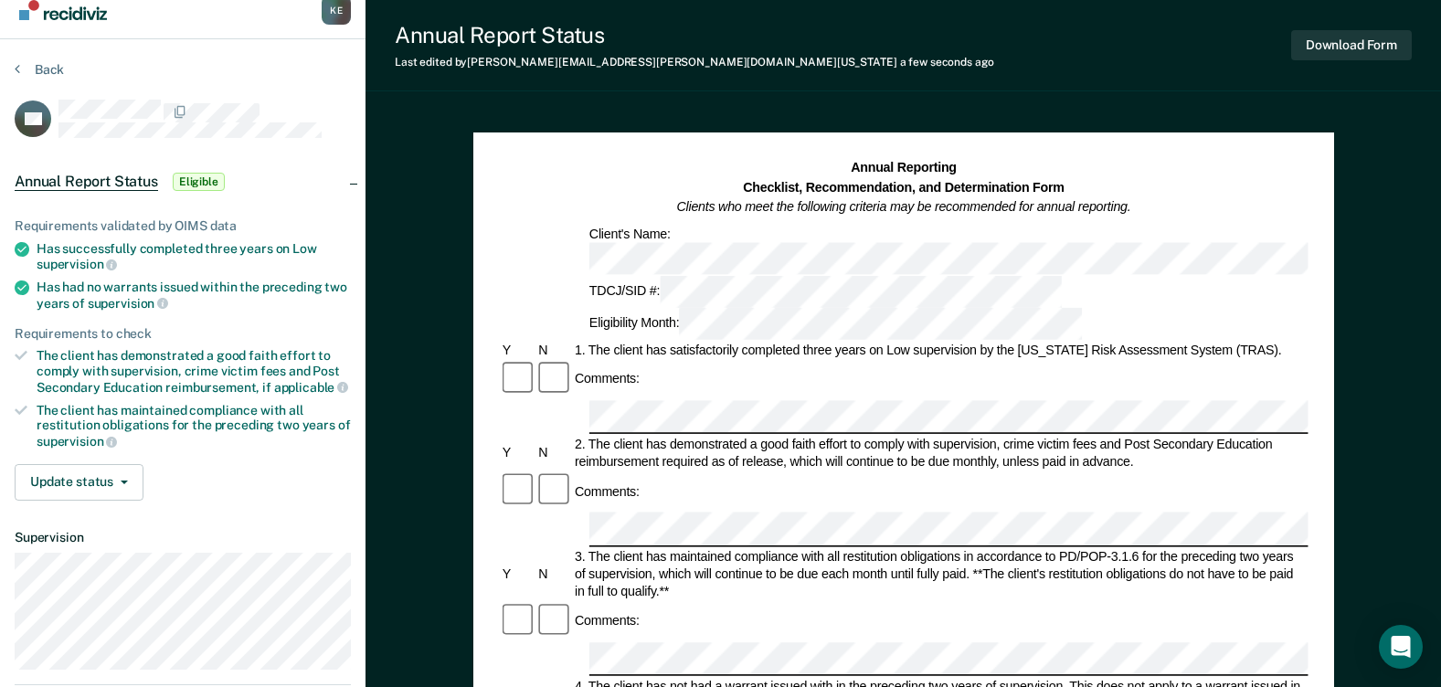
scroll to position [0, 0]
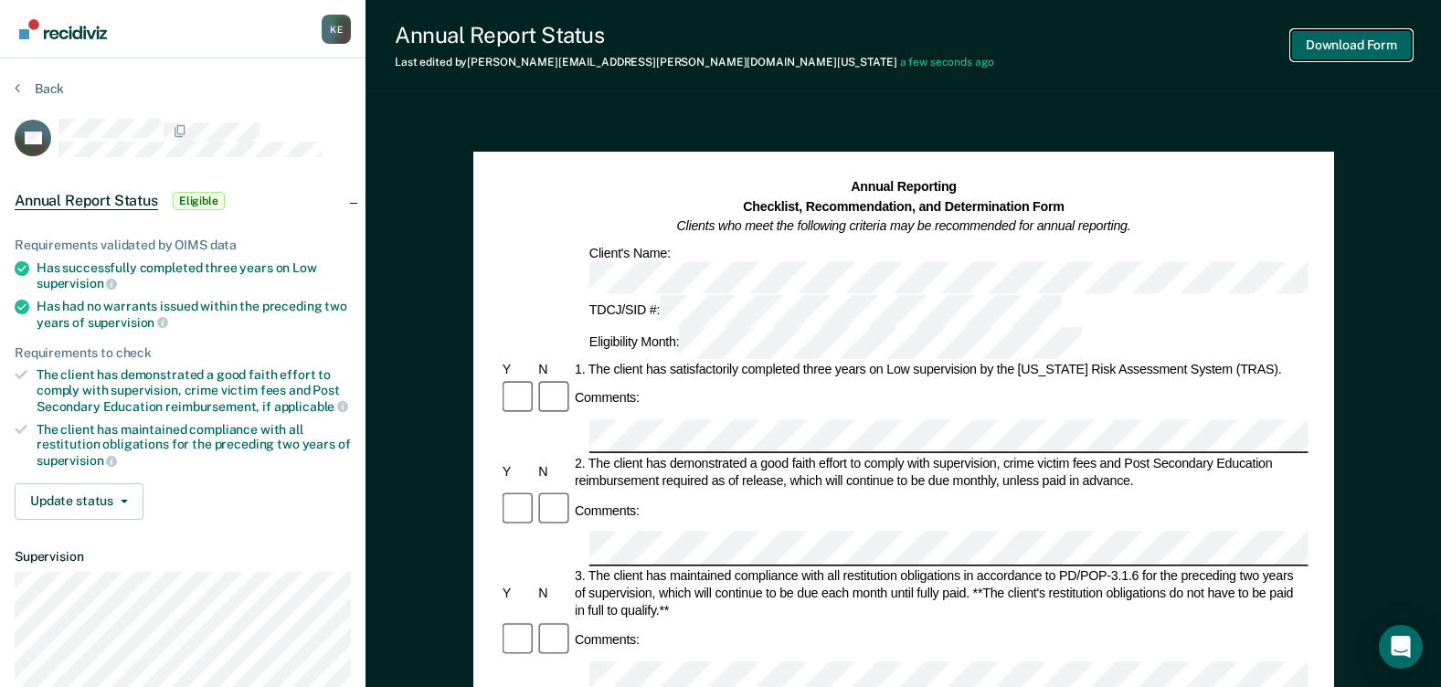
click at [1325, 40] on button "Download Form" at bounding box center [1351, 45] width 121 height 30
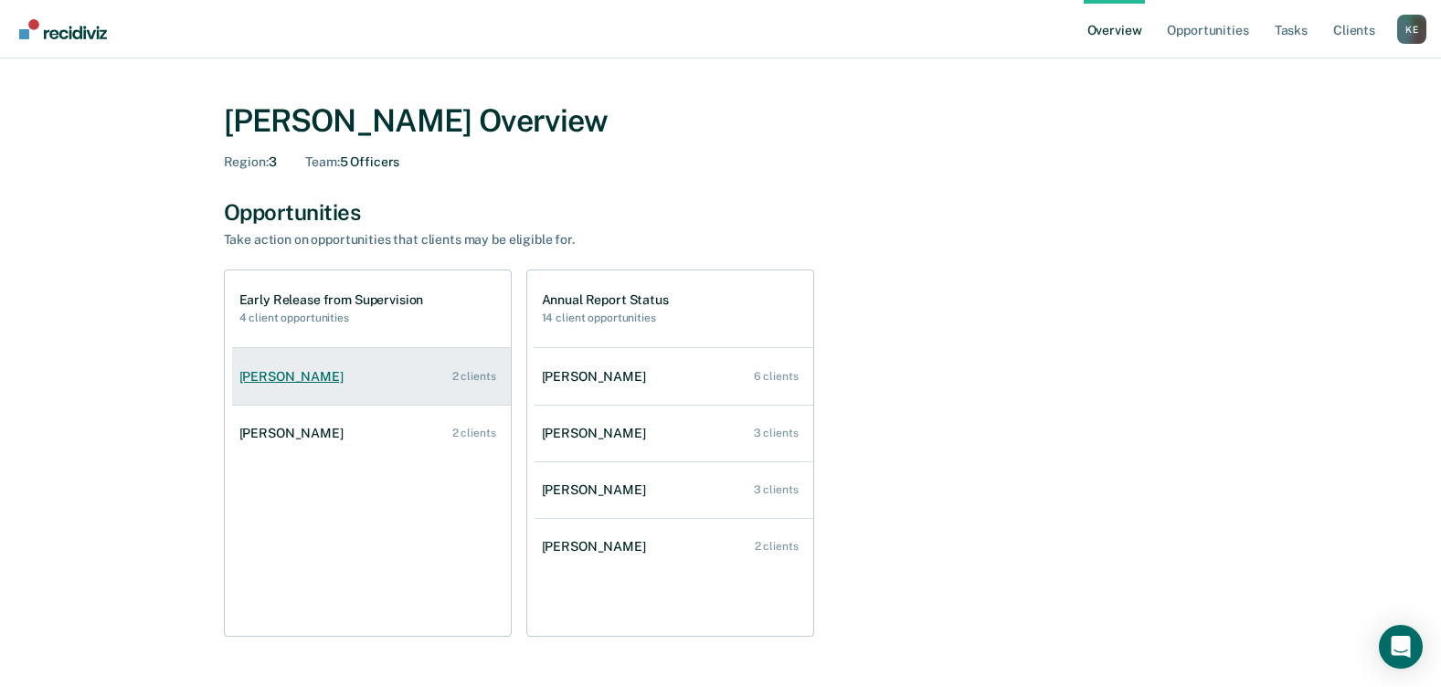
click at [305, 372] on div "[PERSON_NAME]" at bounding box center [295, 377] width 112 height 16
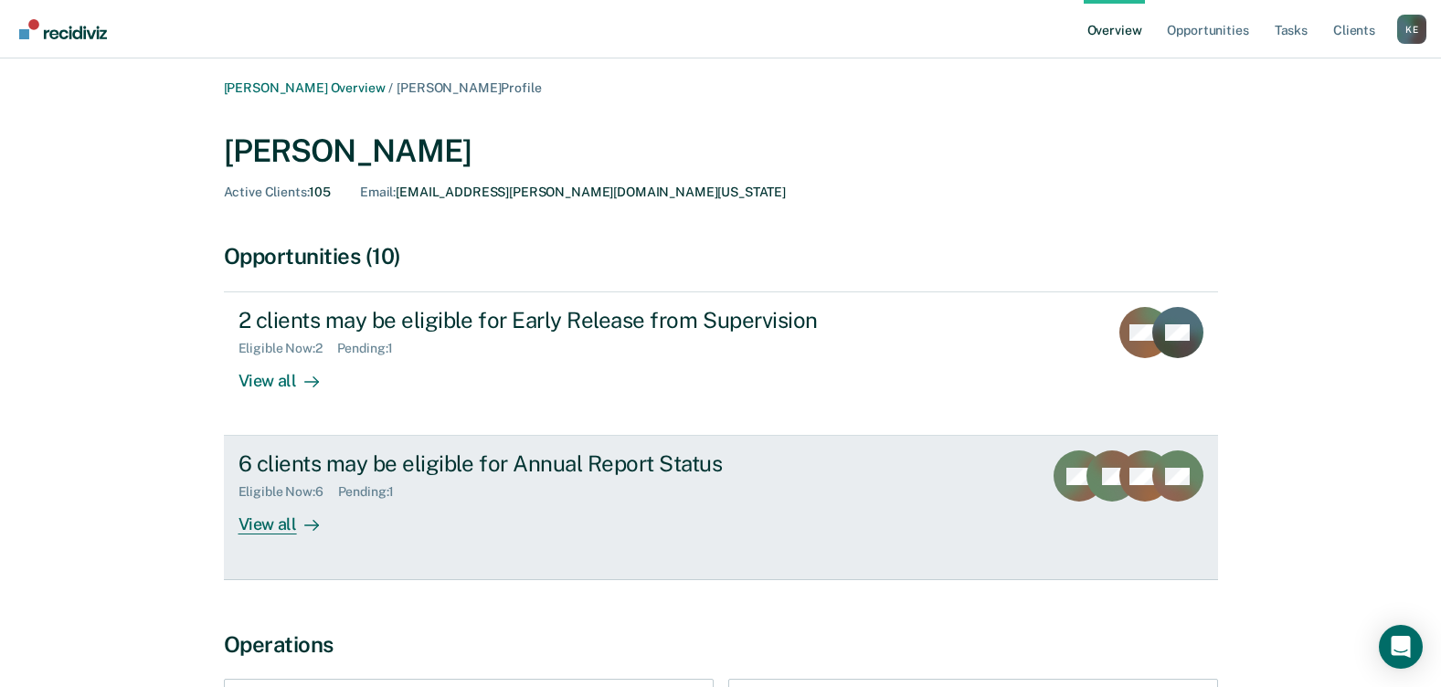
click at [293, 517] on div "View all" at bounding box center [290, 518] width 102 height 36
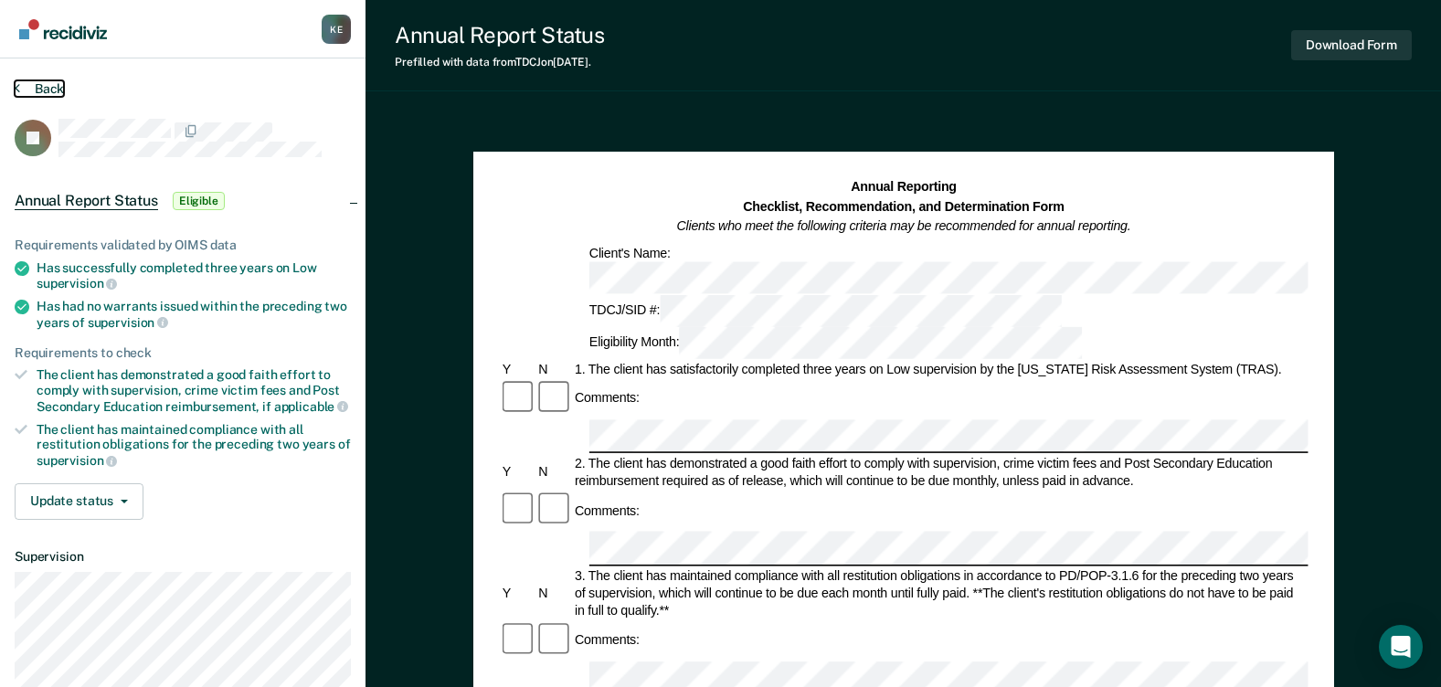
click at [27, 88] on button "Back" at bounding box center [39, 88] width 49 height 16
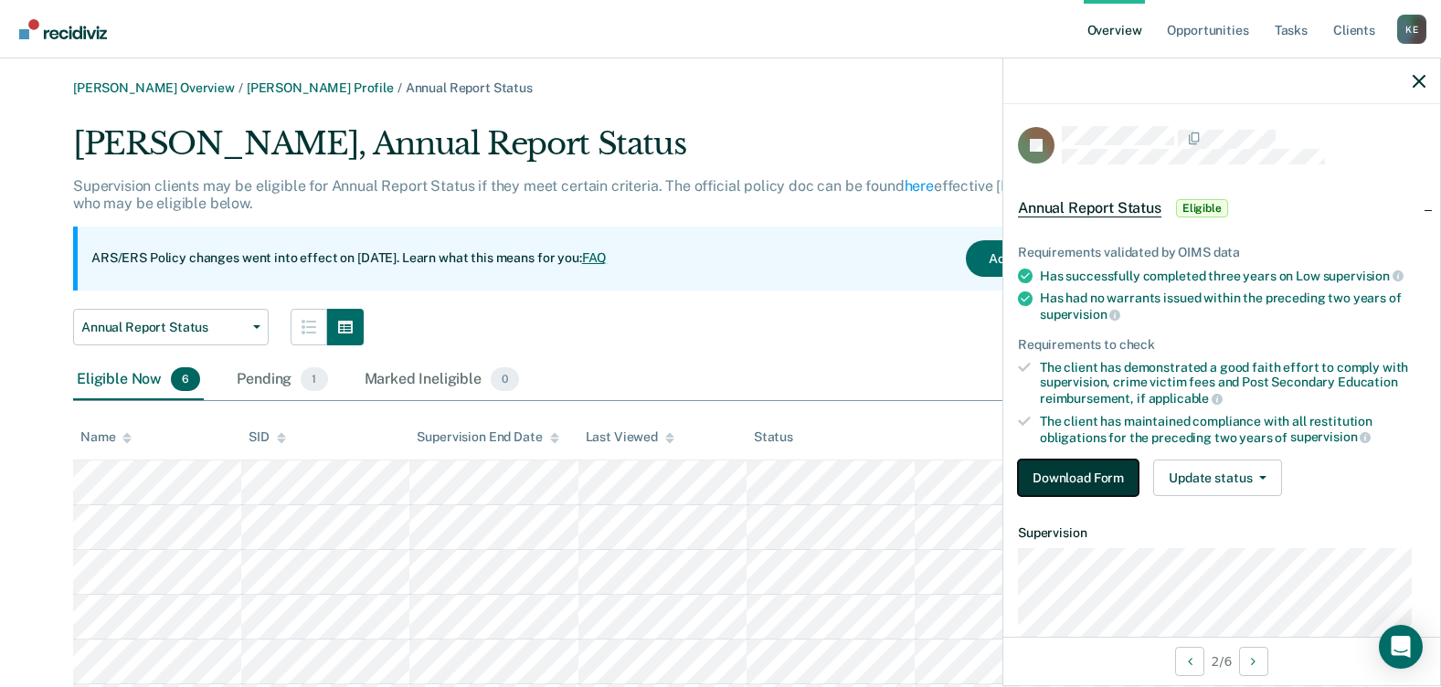
click at [1084, 465] on button "Download Form" at bounding box center [1078, 478] width 121 height 37
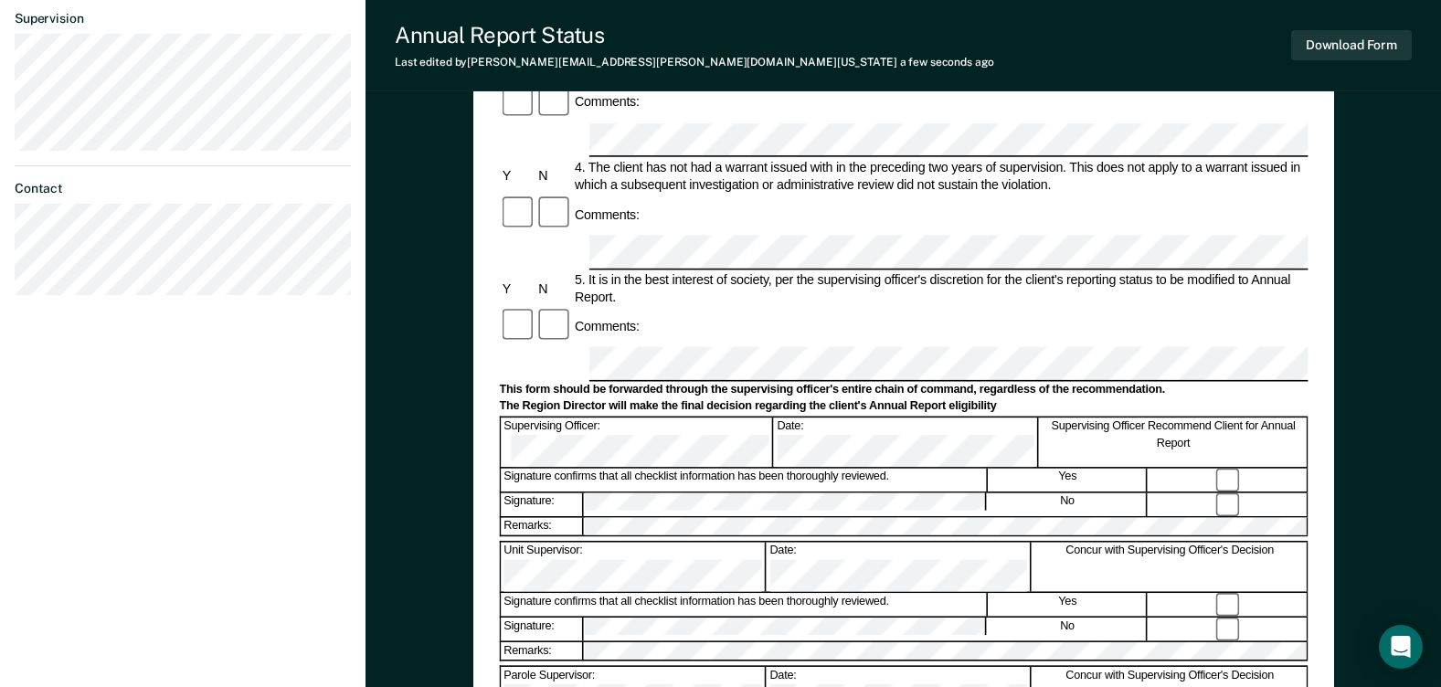
scroll to position [548, 0]
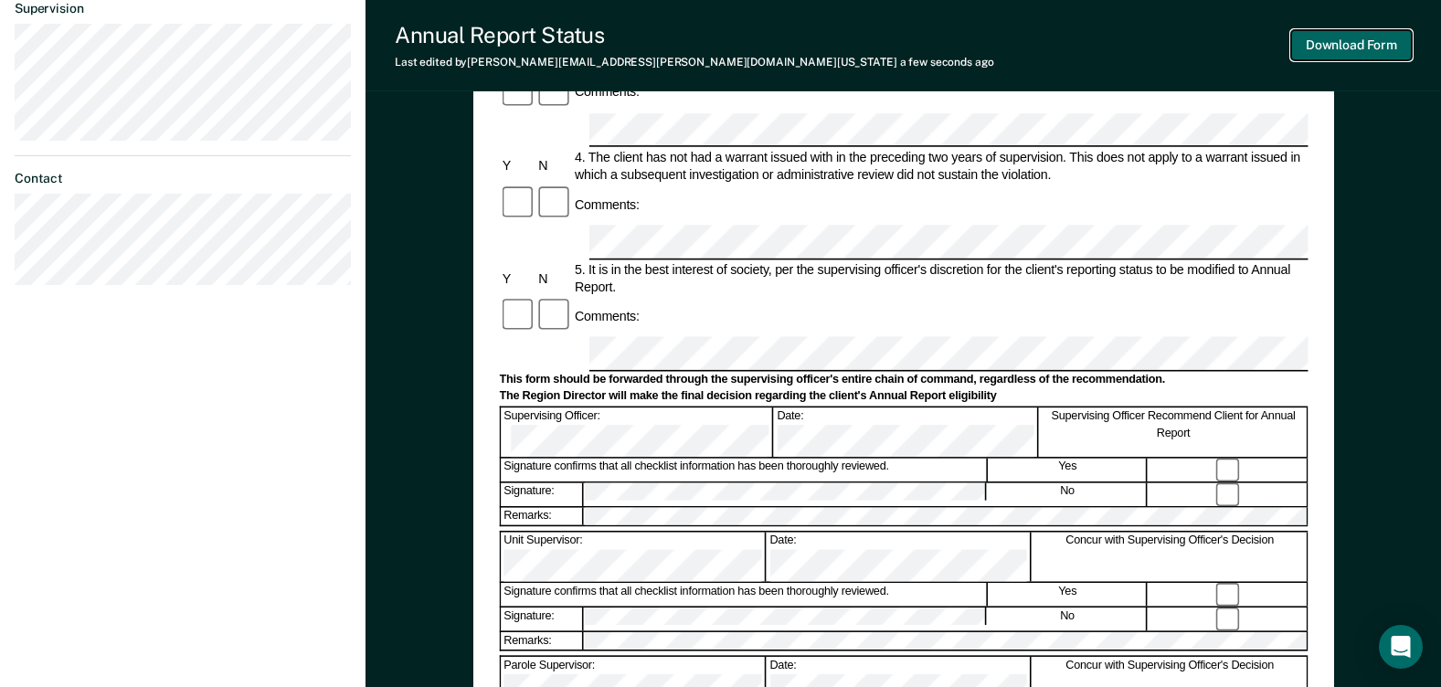
click at [1365, 36] on button "Download Form" at bounding box center [1351, 45] width 121 height 30
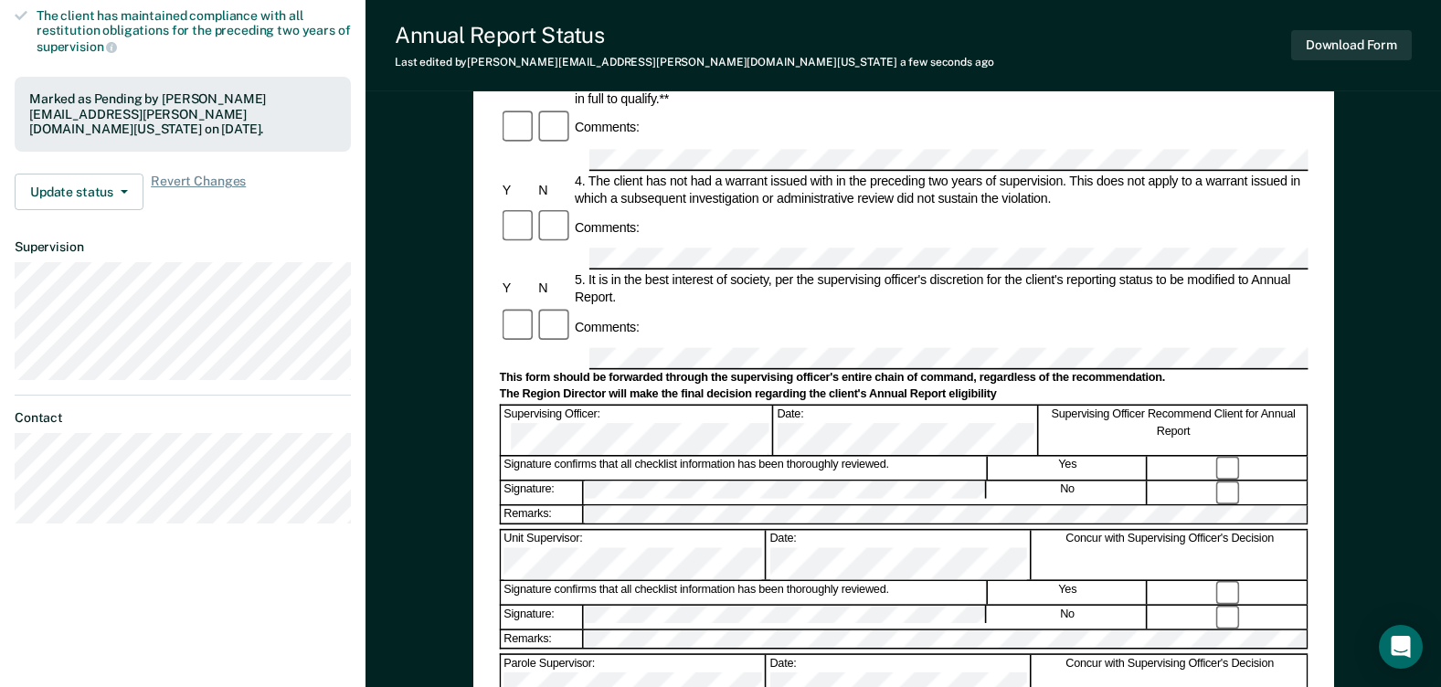
scroll to position [0, 0]
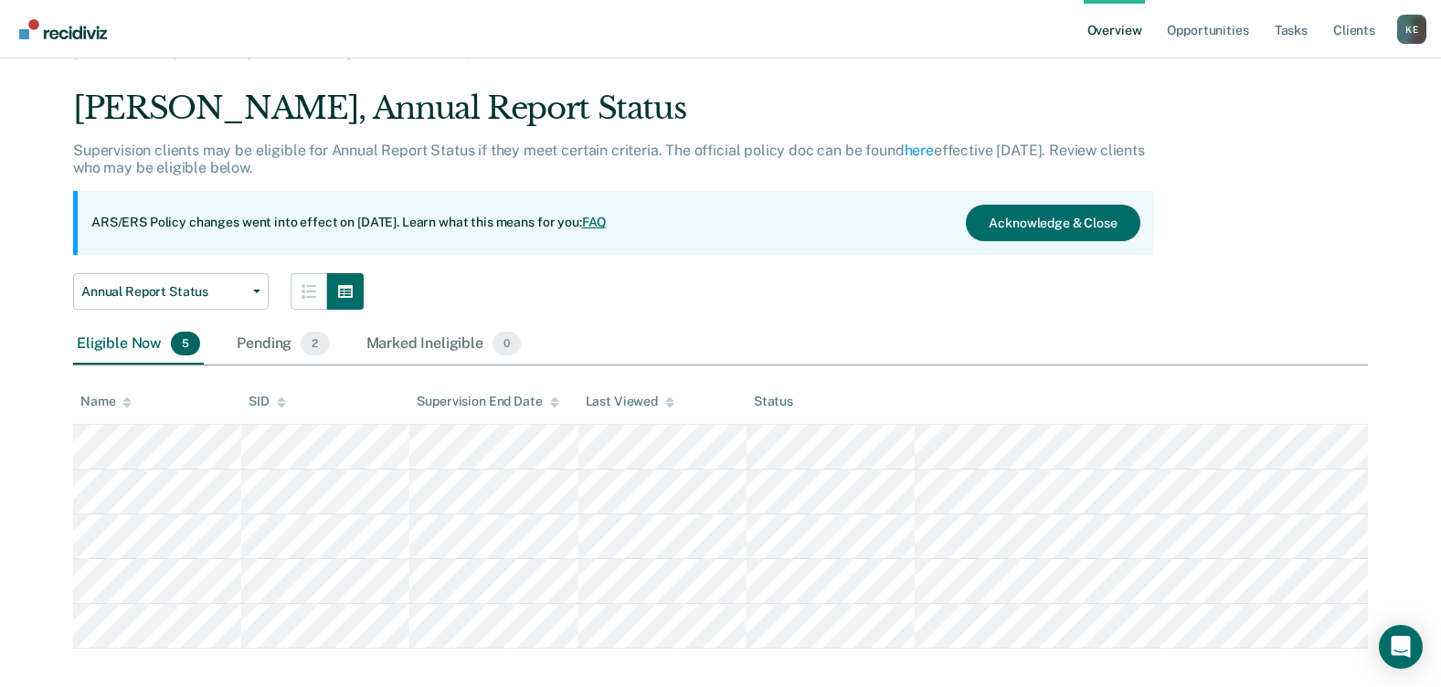
scroll to position [56, 0]
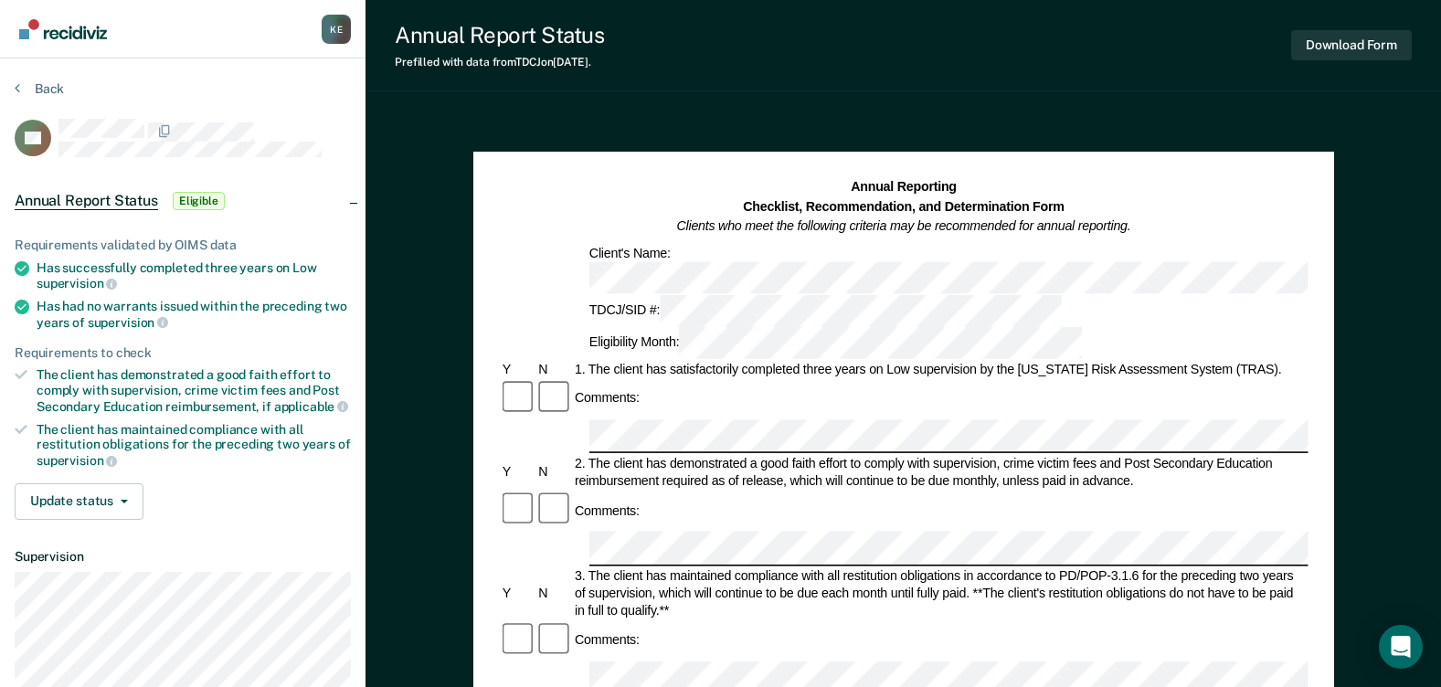
click at [766, 379] on div "Comments:" at bounding box center [903, 398] width 809 height 38
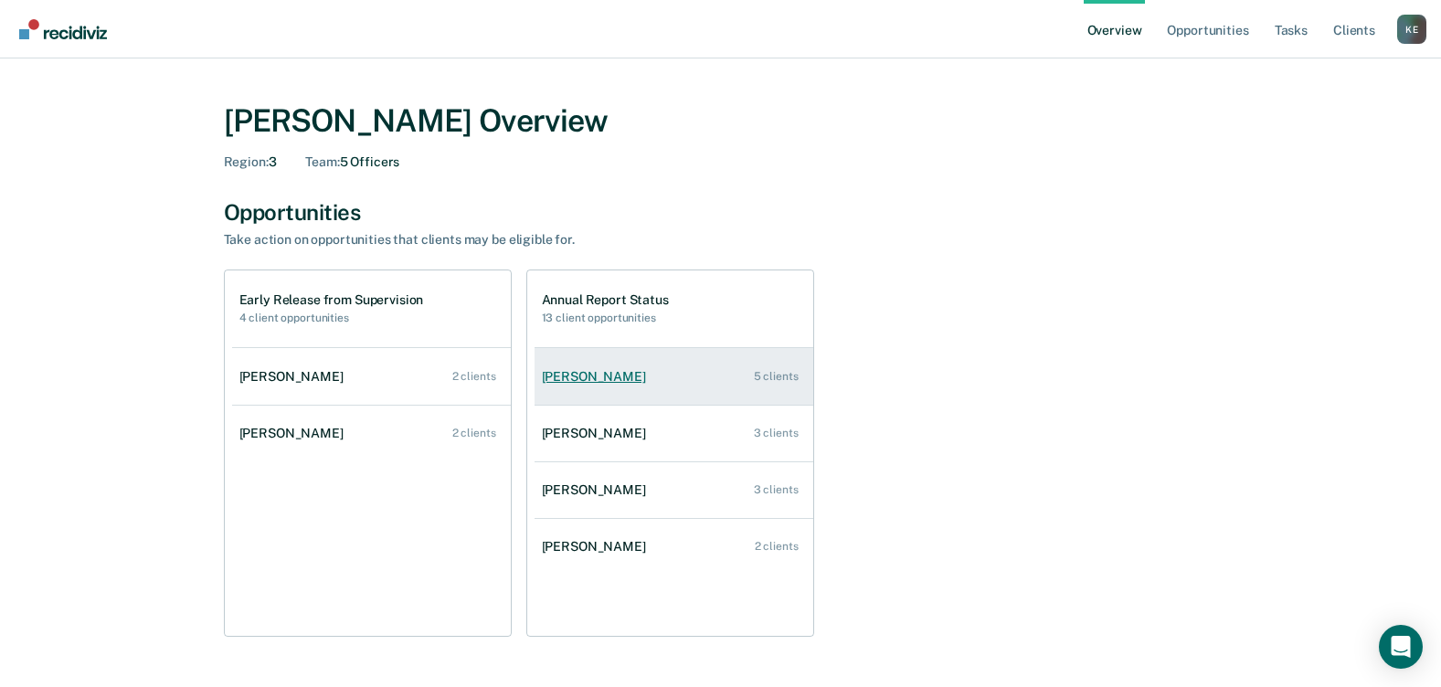
click at [597, 370] on div "[PERSON_NAME]" at bounding box center [598, 377] width 112 height 16
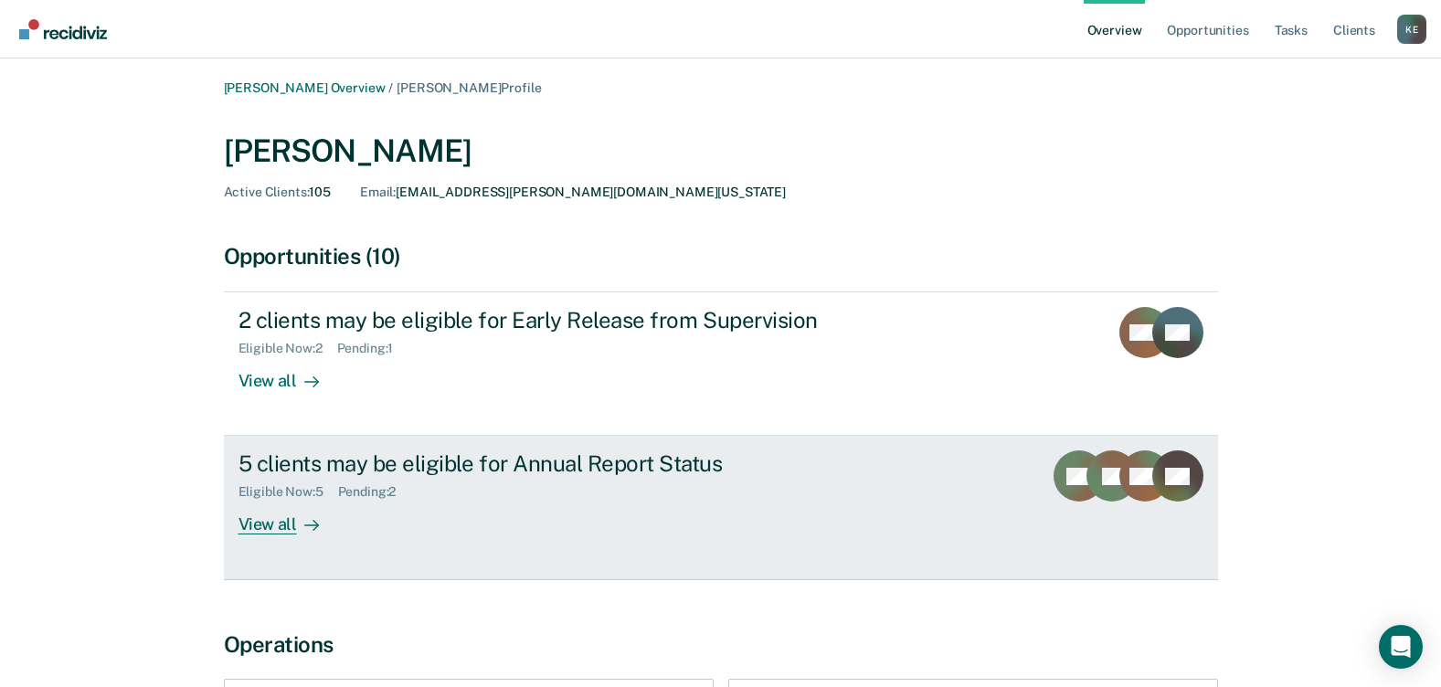
click at [288, 516] on div "View all" at bounding box center [290, 518] width 102 height 36
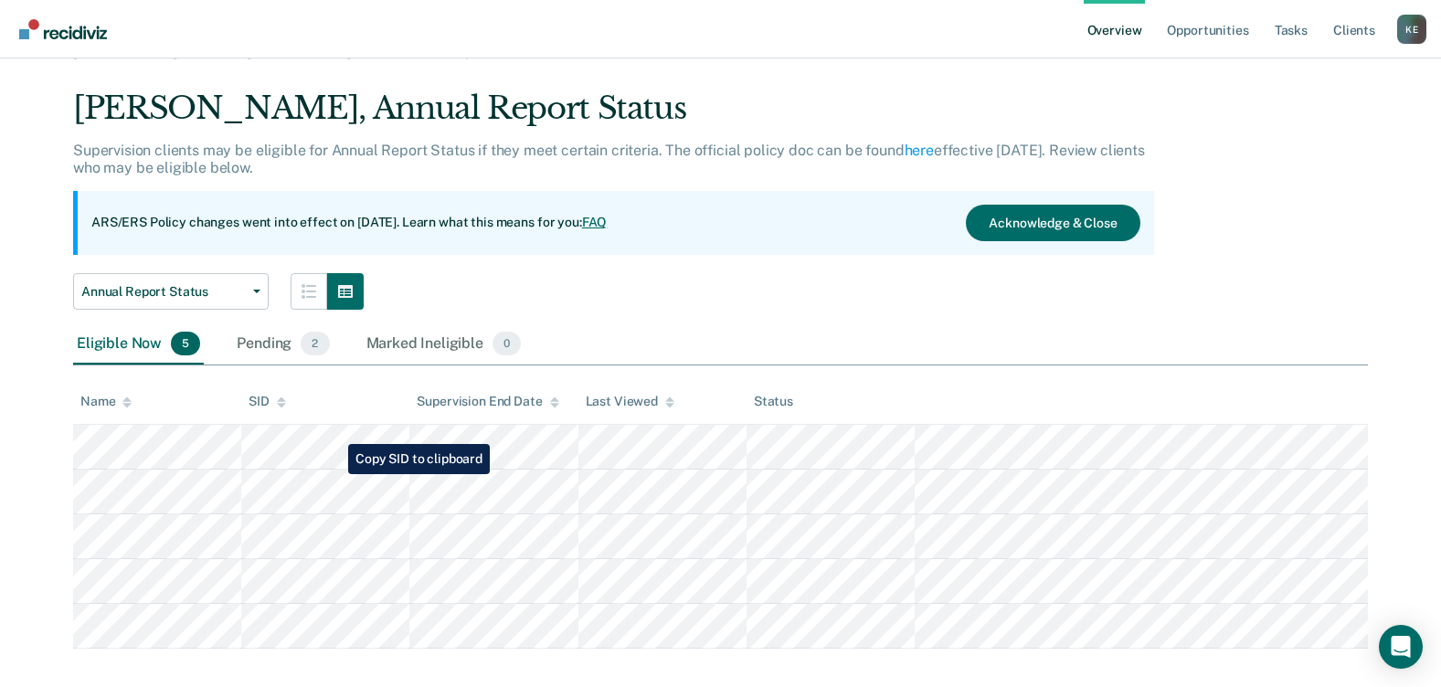
scroll to position [56, 0]
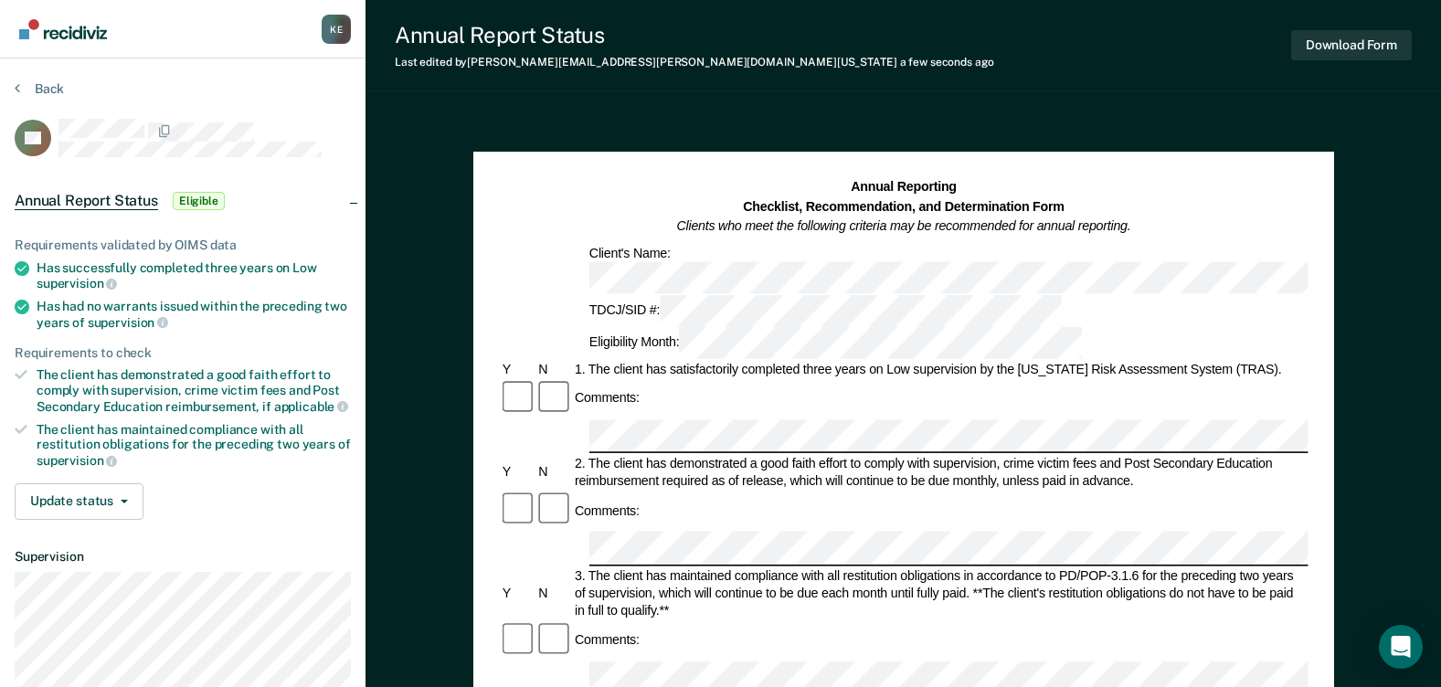
click at [675, 622] on div "Comments:" at bounding box center [903, 641] width 809 height 38
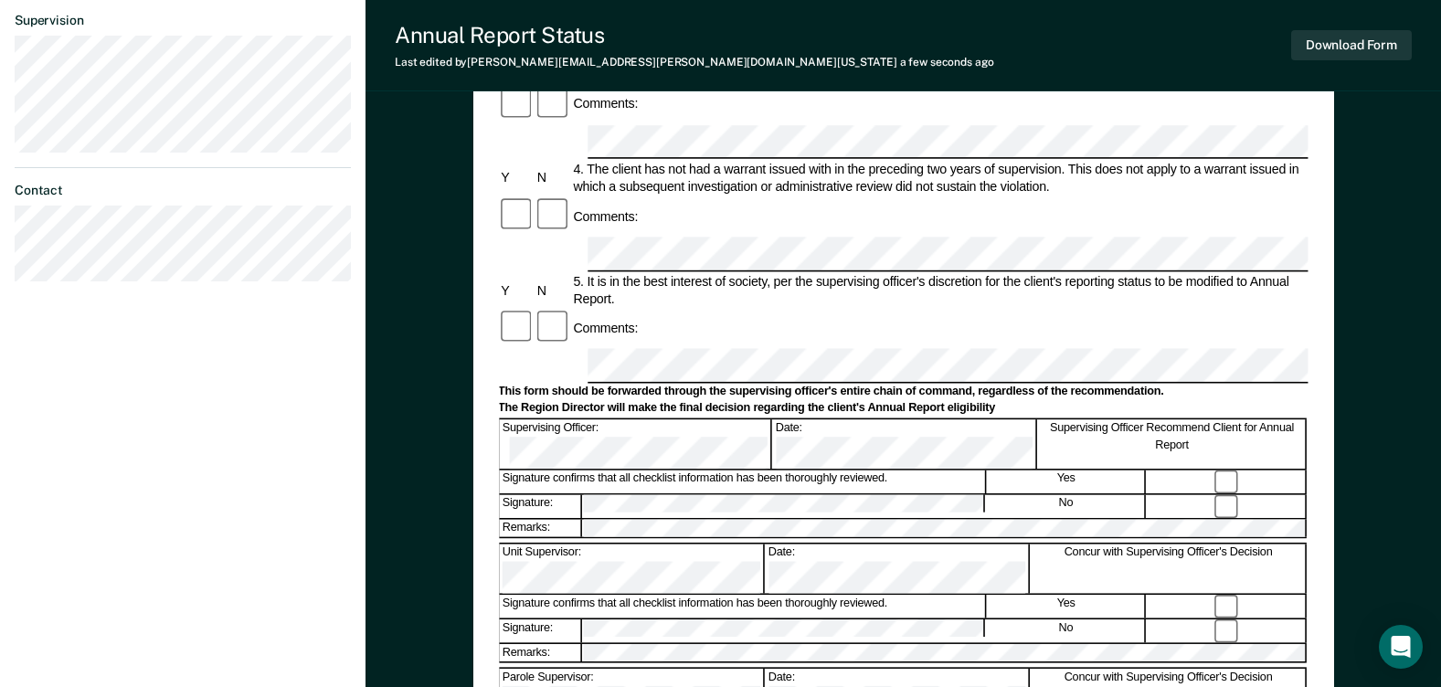
scroll to position [548, 0]
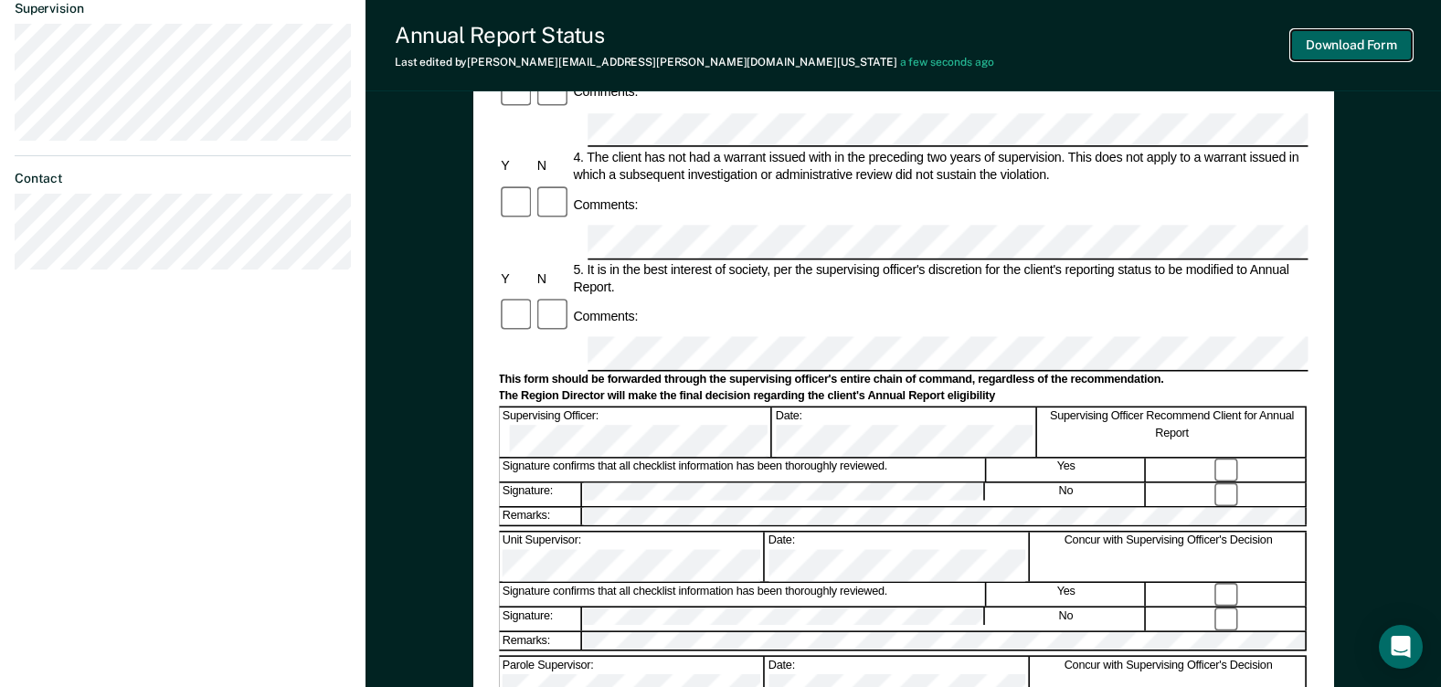
click at [1355, 41] on button "Download Form" at bounding box center [1351, 45] width 121 height 30
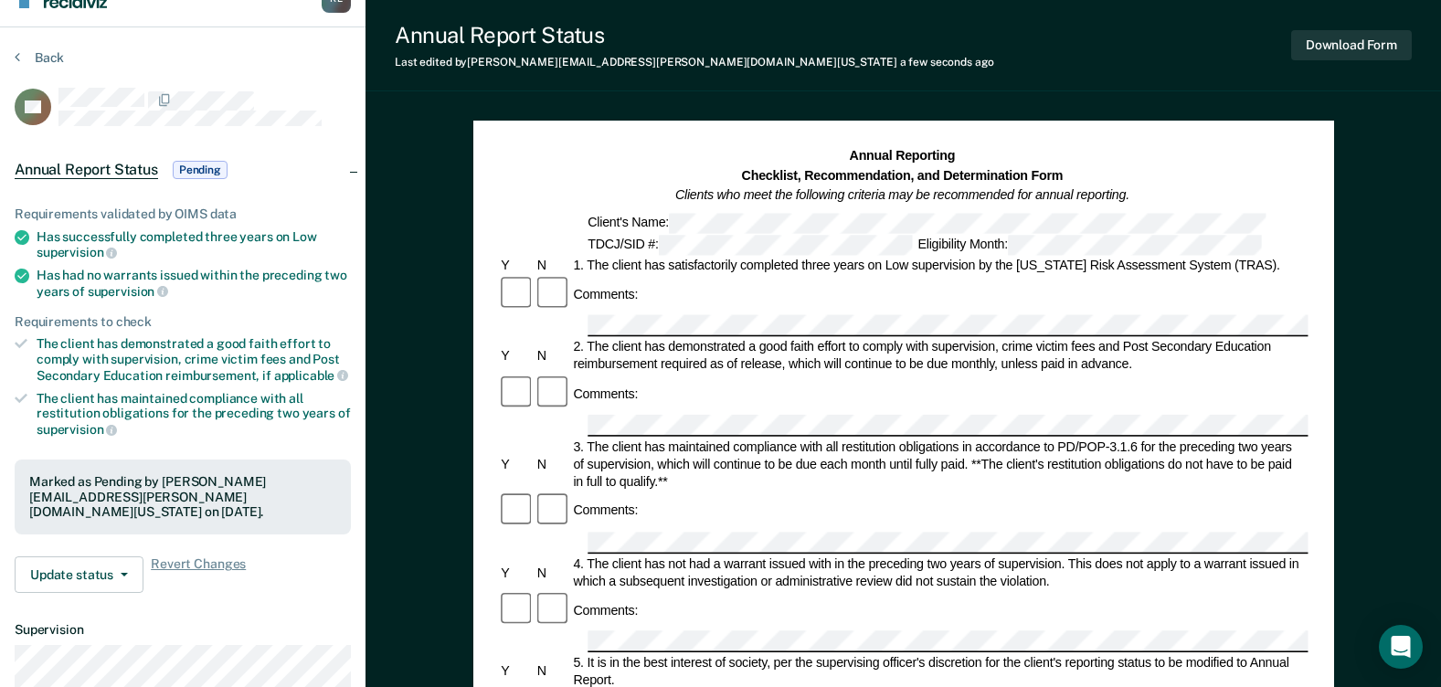
scroll to position [0, 0]
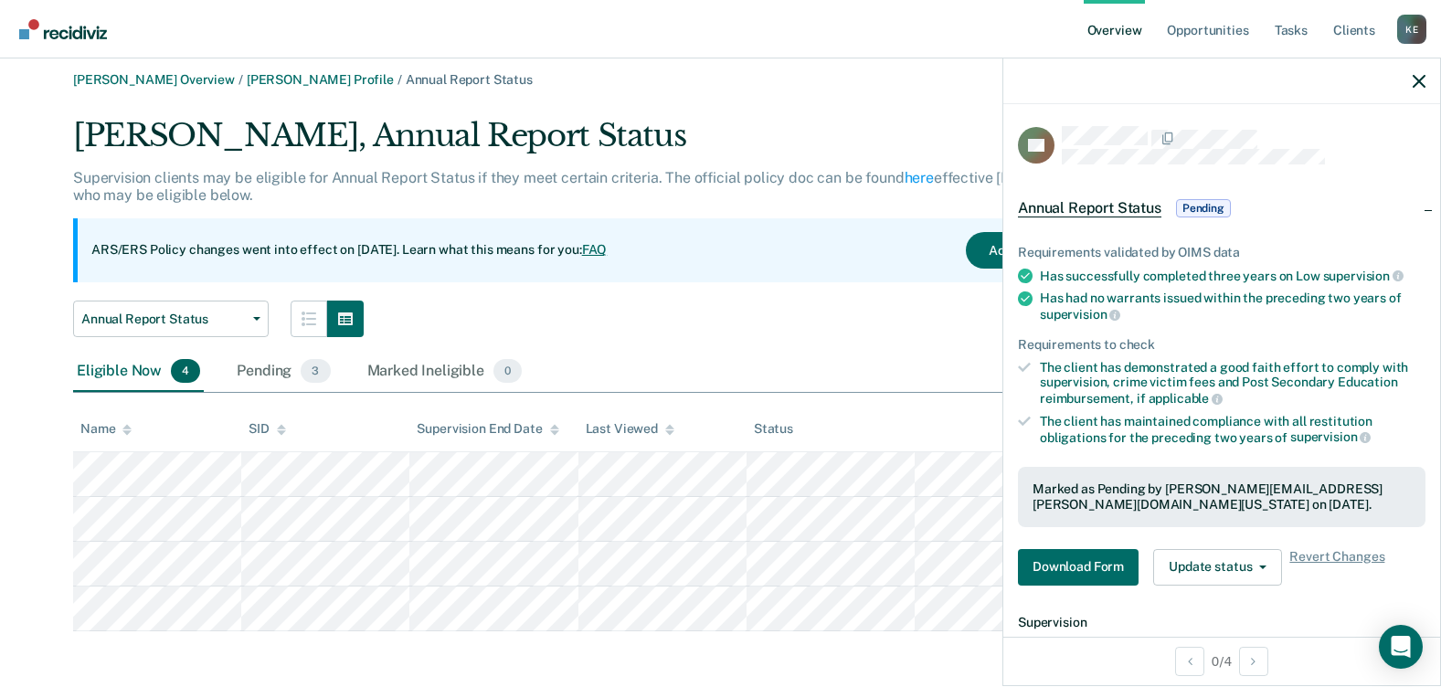
scroll to position [11, 0]
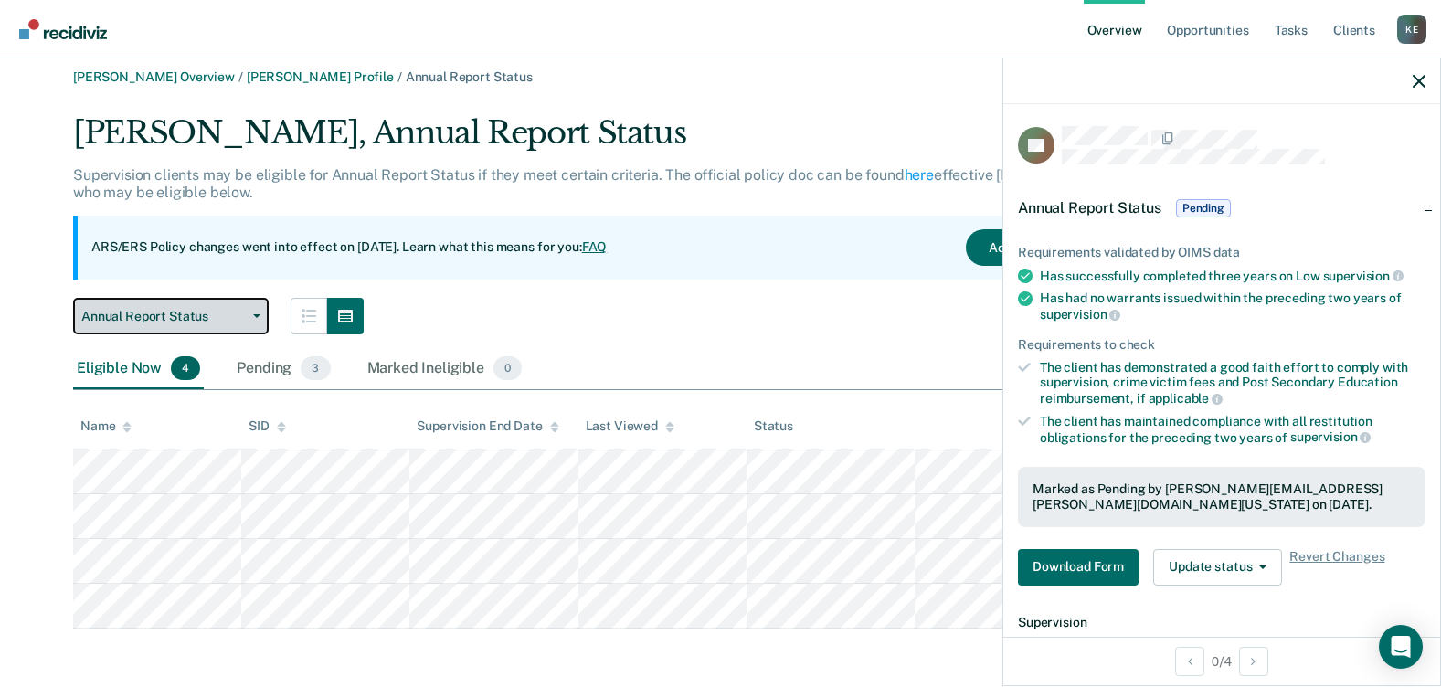
click at [261, 313] on button "Annual Report Status" at bounding box center [171, 316] width 196 height 37
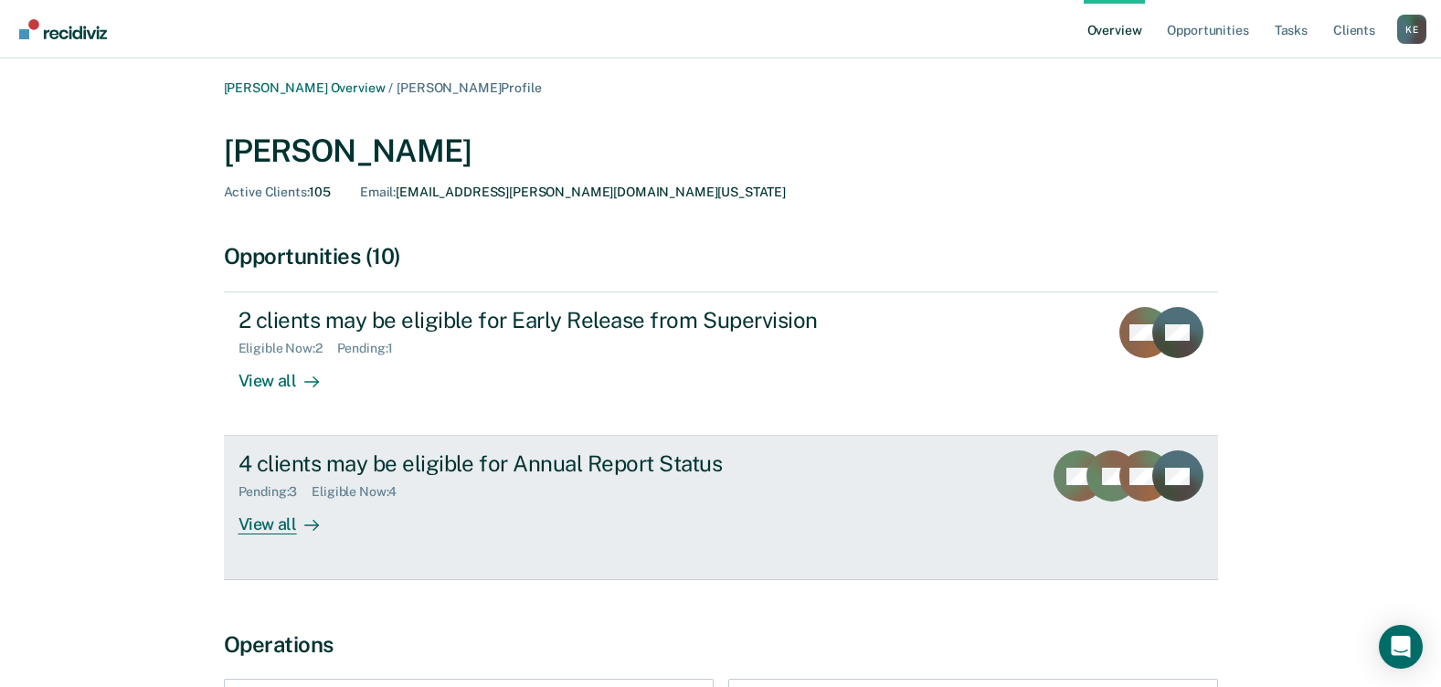
click at [283, 527] on div "View all" at bounding box center [290, 518] width 102 height 36
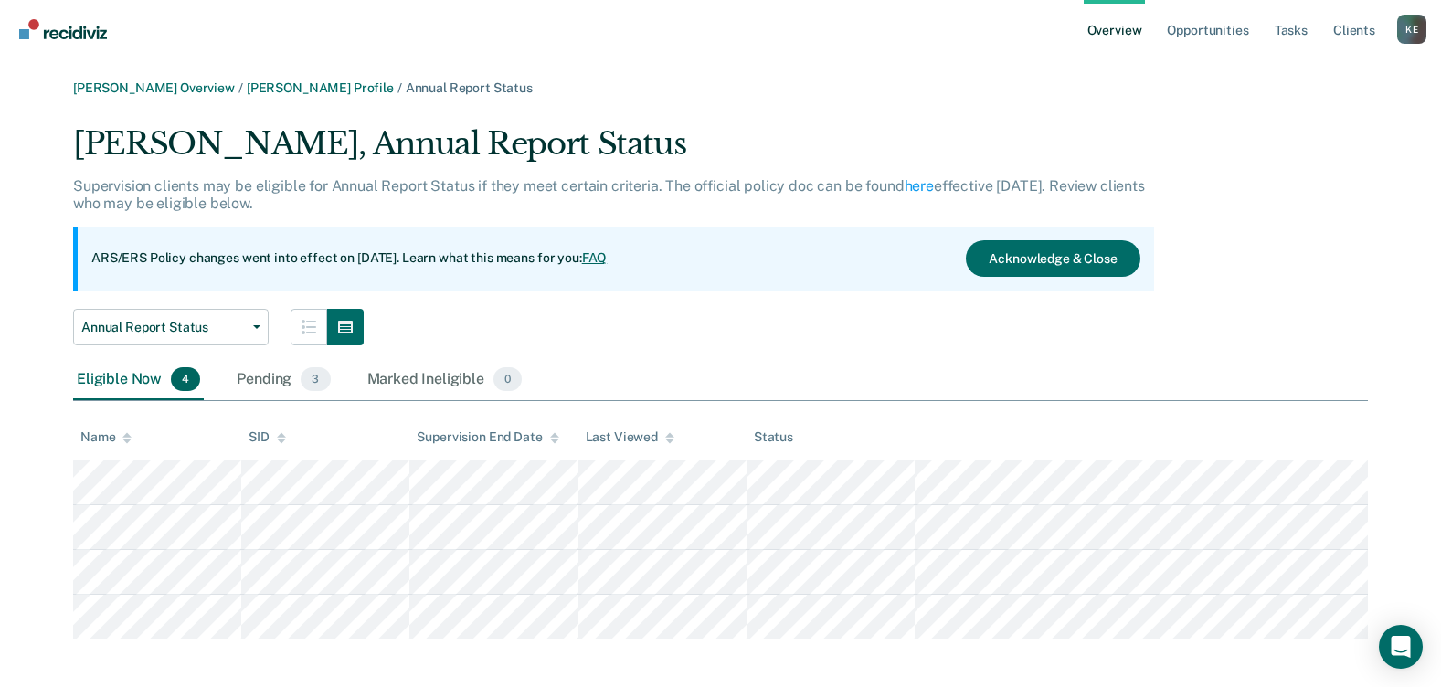
scroll to position [11, 0]
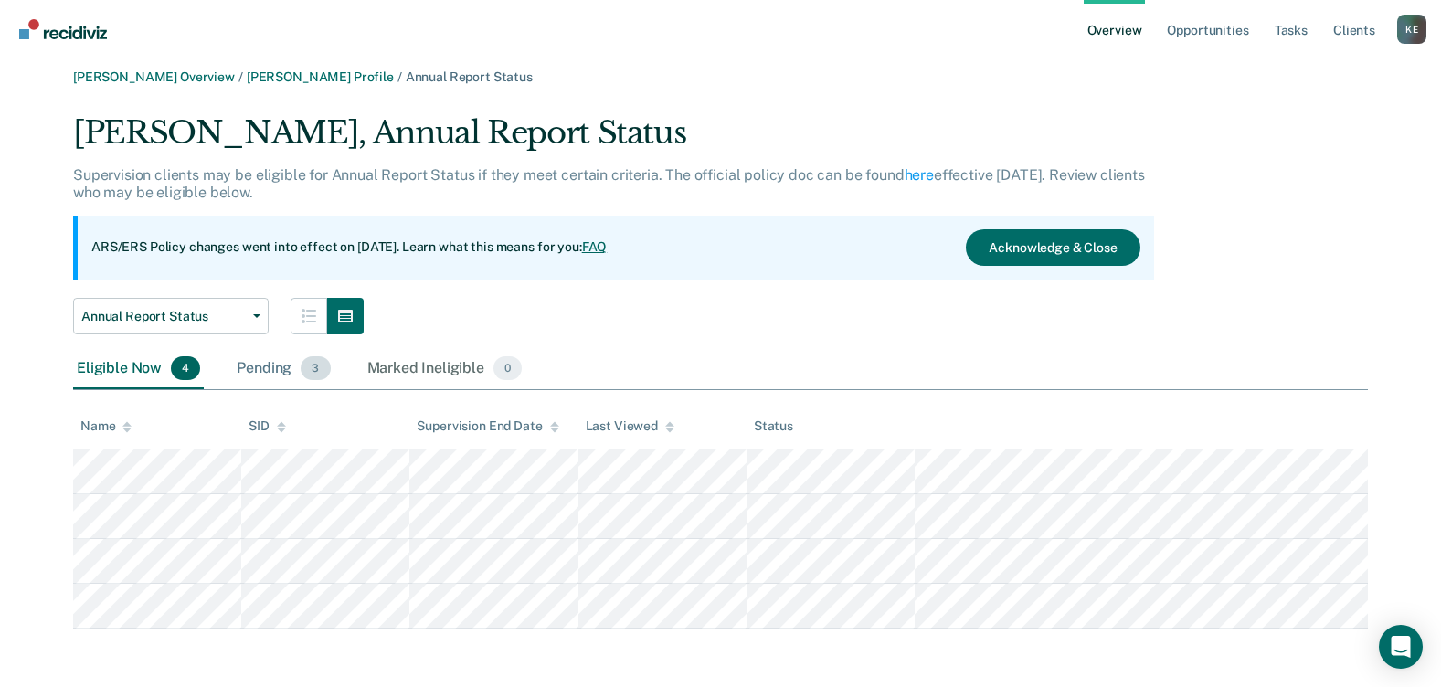
click at [278, 365] on div "Pending 3" at bounding box center [283, 369] width 101 height 40
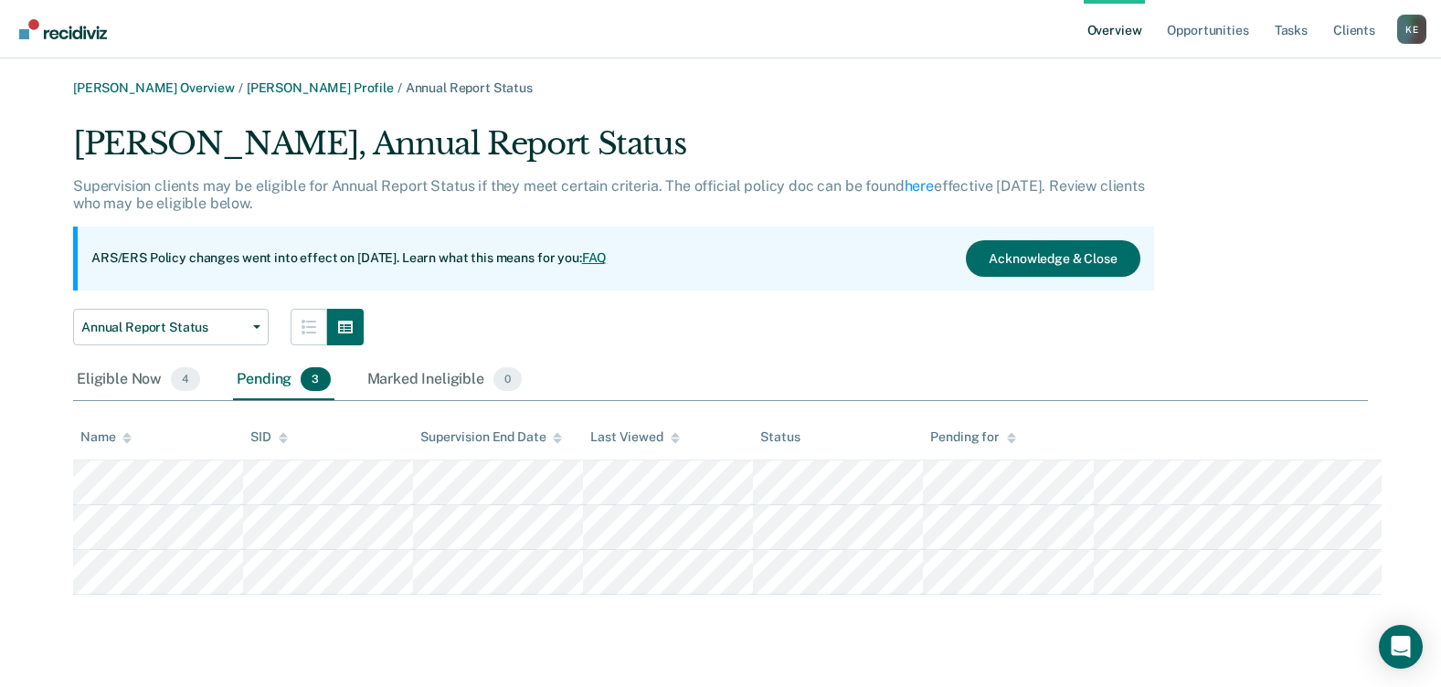
scroll to position [0, 0]
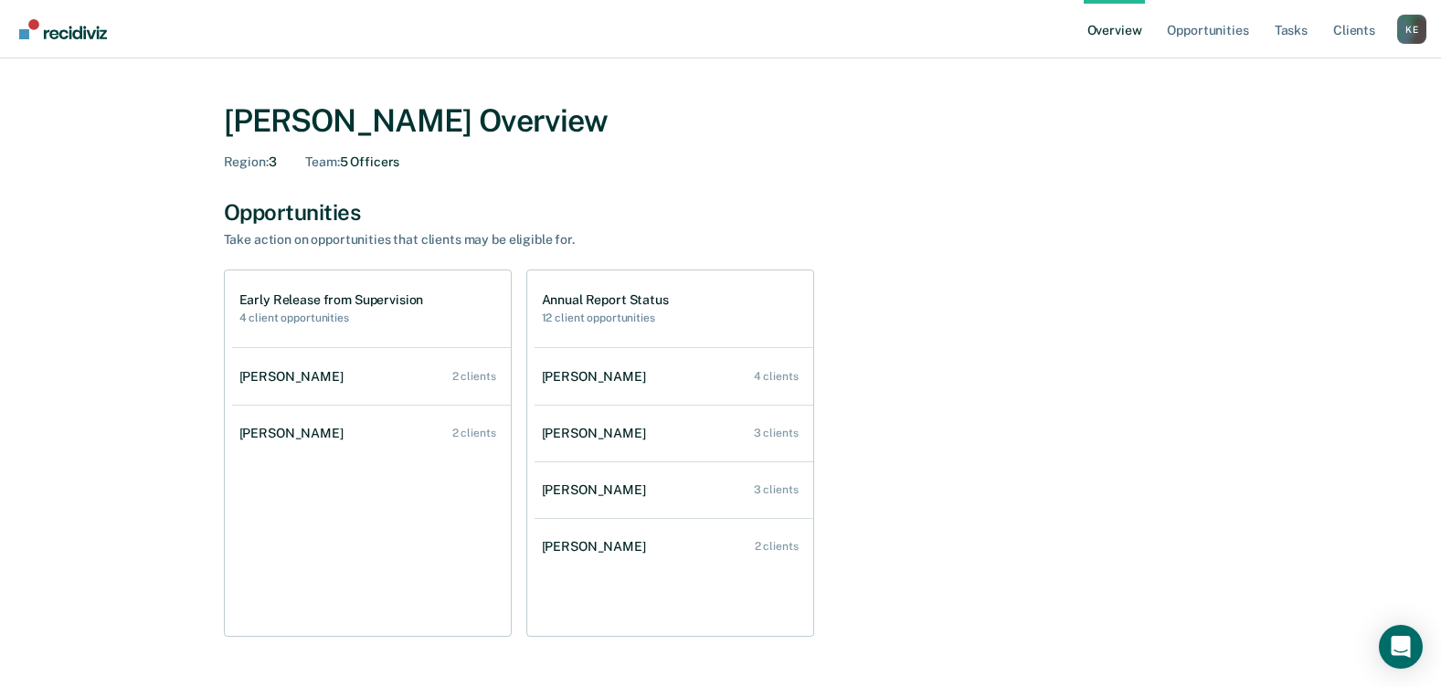
drag, startPoint x: 596, startPoint y: 305, endPoint x: 594, endPoint y: 293, distance: 12.0
click at [595, 294] on h1 "Annual Report Status" at bounding box center [605, 300] width 127 height 16
click at [590, 308] on div "Annual Report Status 12 client opportunities" at bounding box center [605, 308] width 127 height 32
click at [596, 329] on div "Annual Report Status 12 client opportunities" at bounding box center [674, 309] width 279 height 77
click at [589, 306] on h1 "Annual Report Status" at bounding box center [605, 300] width 127 height 16
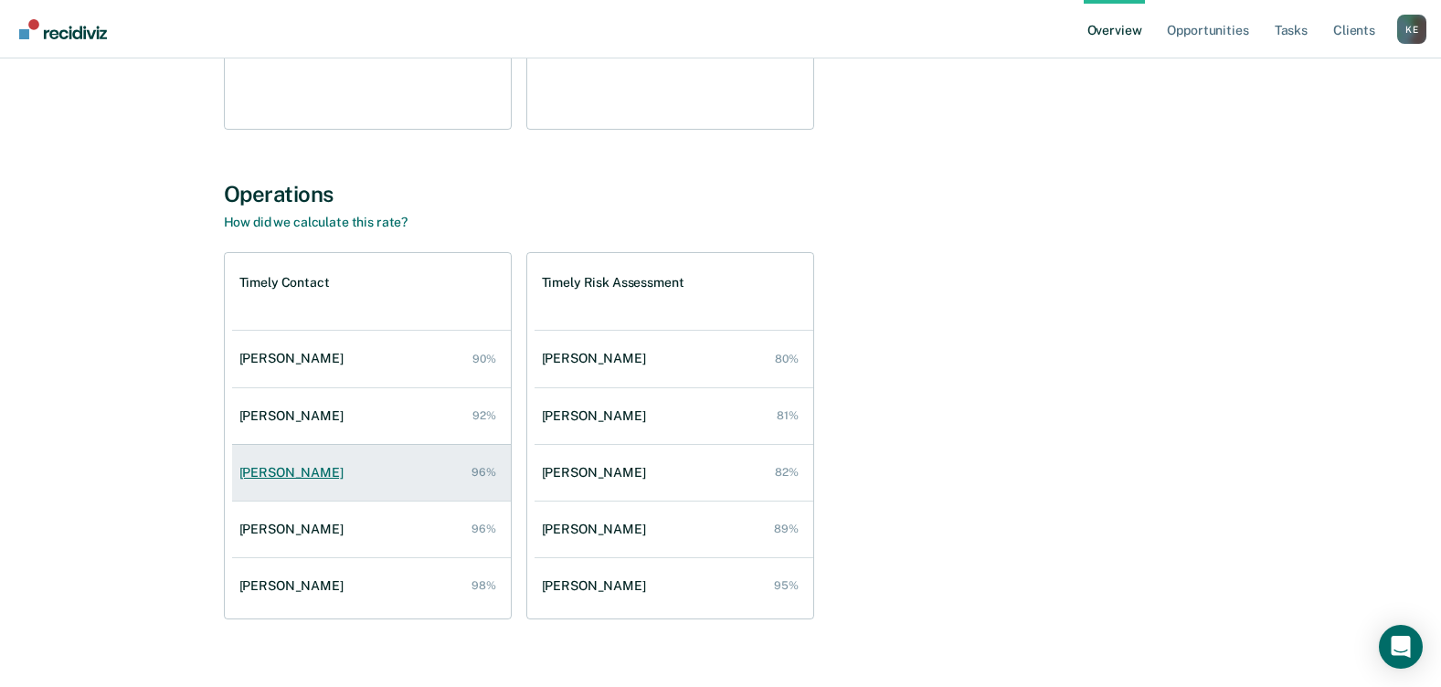
scroll to position [535, 0]
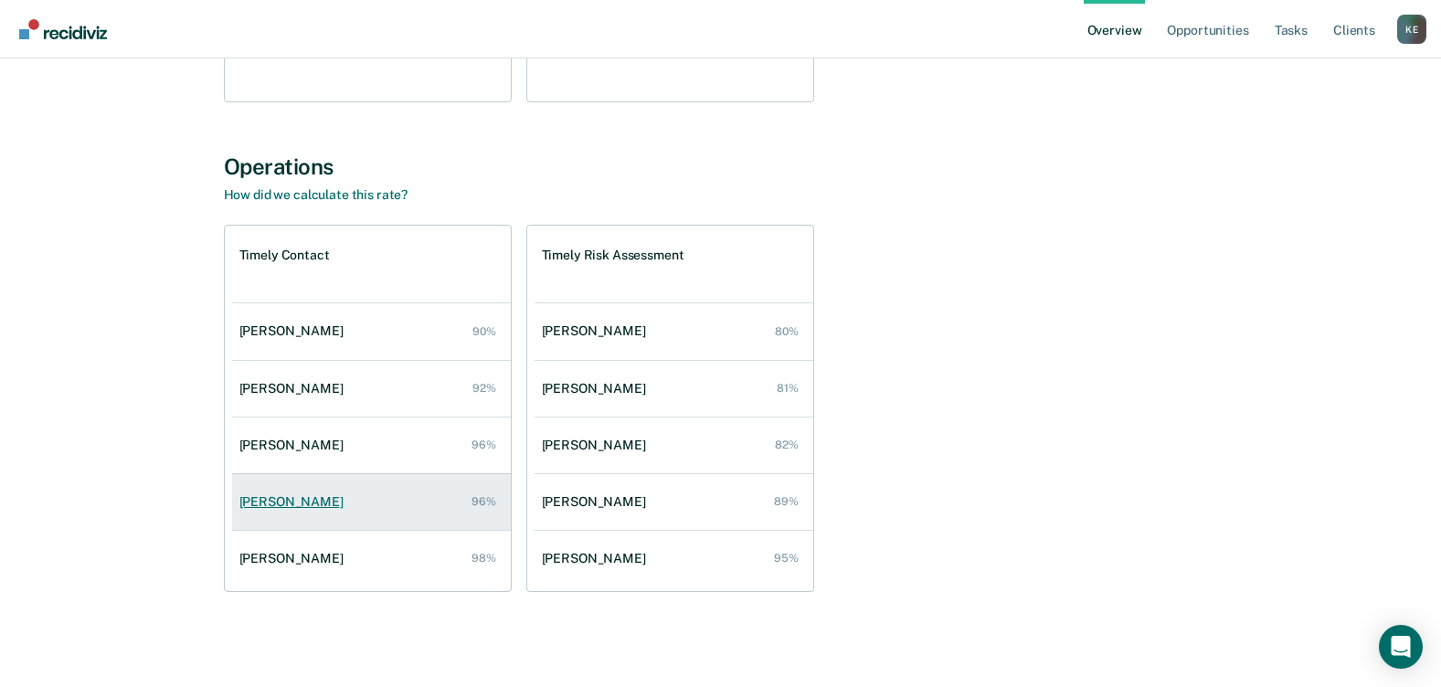
click at [309, 484] on link "[PERSON_NAME] 96%" at bounding box center [371, 502] width 279 height 52
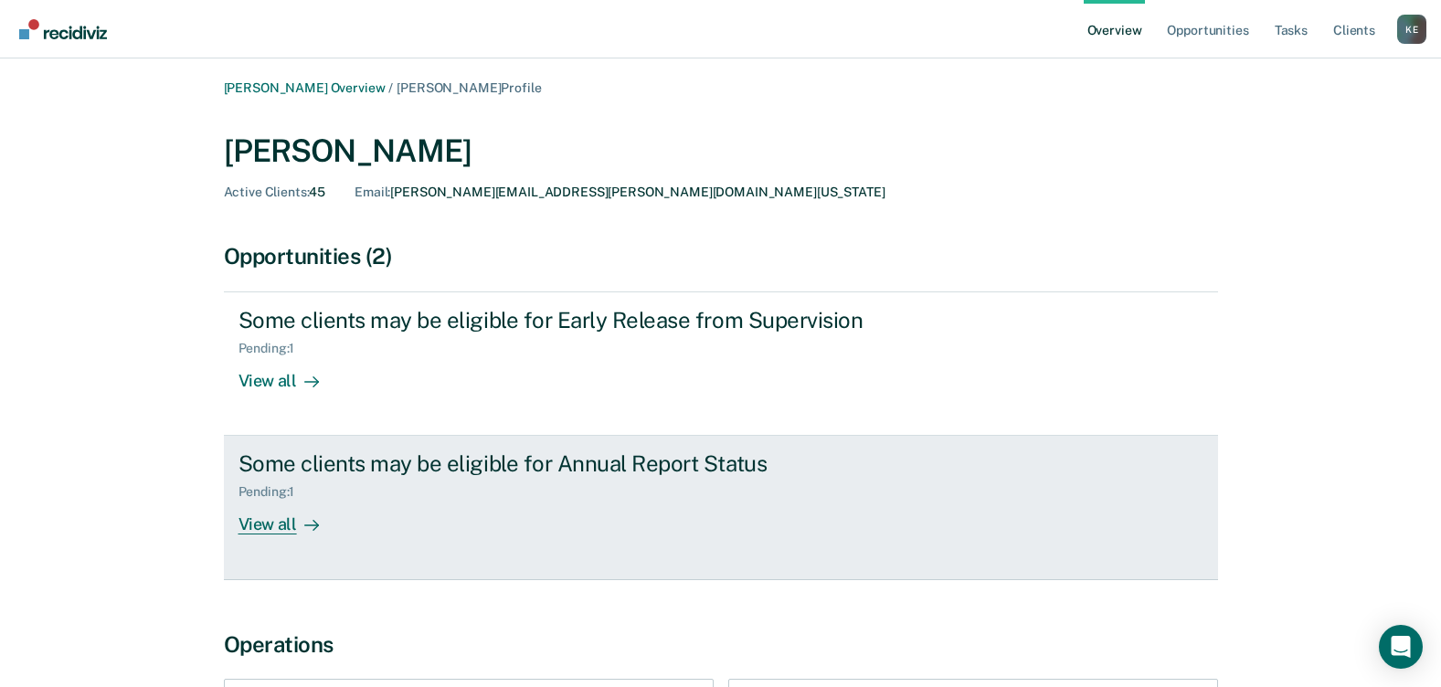
click at [270, 516] on div "View all" at bounding box center [290, 518] width 102 height 36
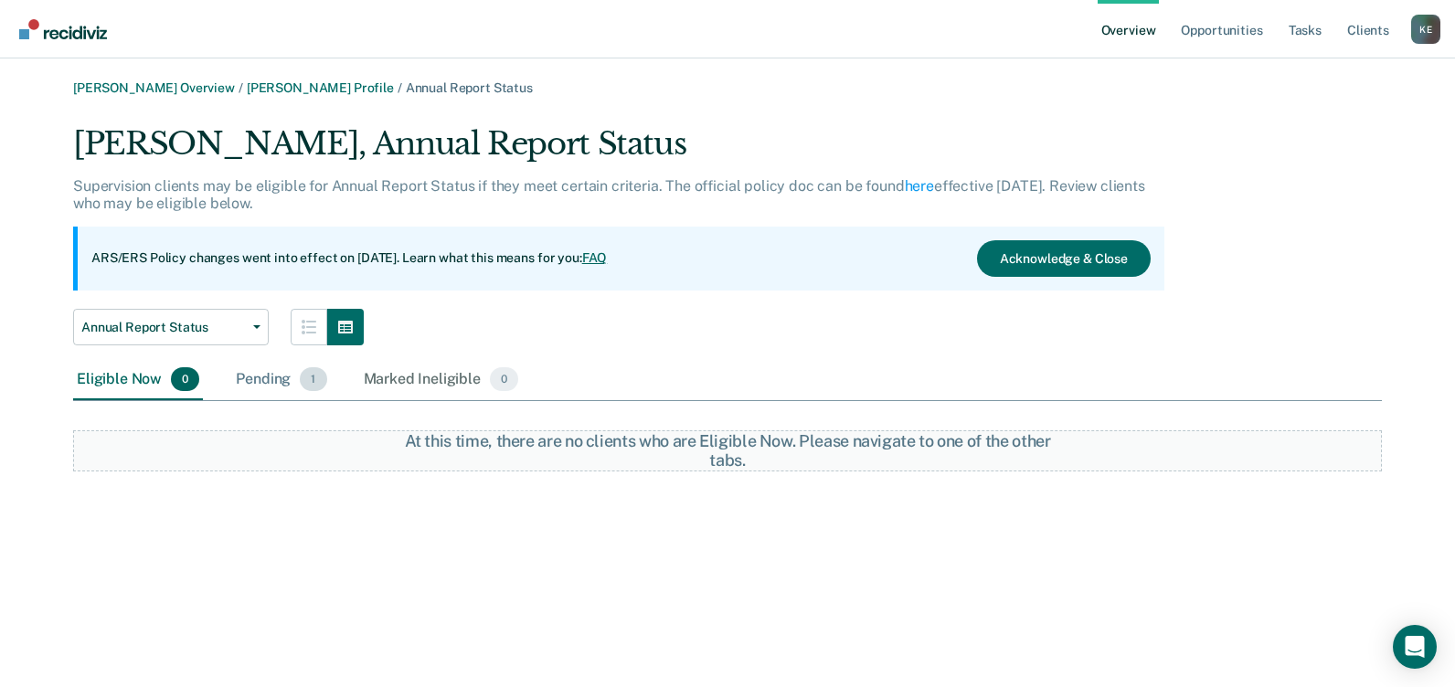
click at [271, 375] on div "Pending 1" at bounding box center [281, 380] width 98 height 40
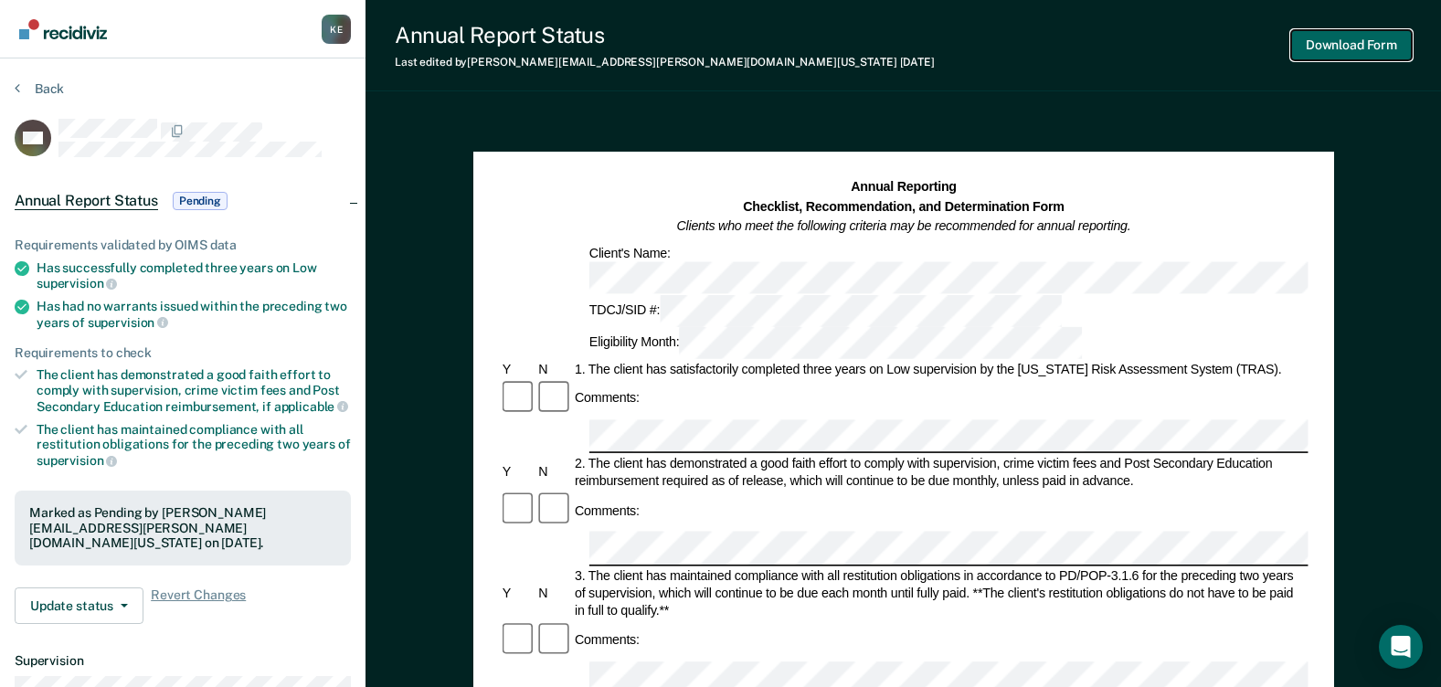
click at [1344, 31] on button "Download Form" at bounding box center [1351, 45] width 121 height 30
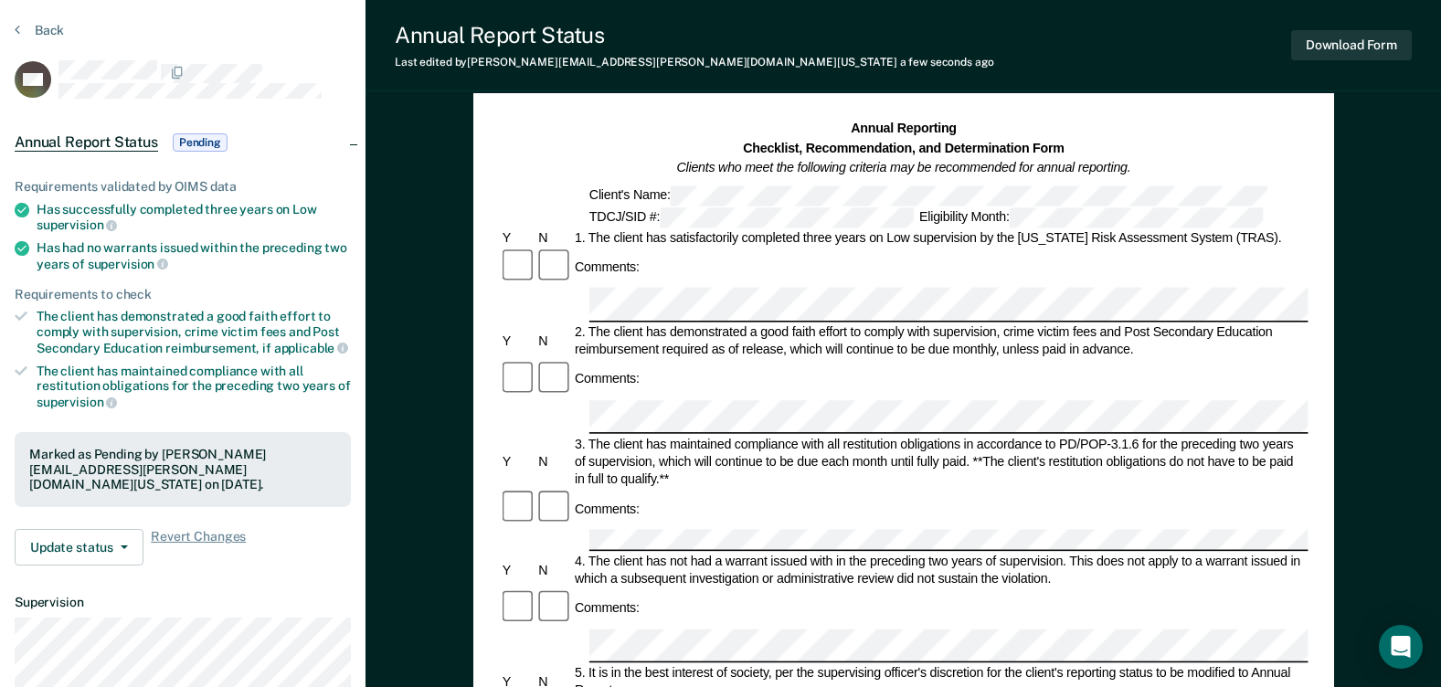
scroll to position [91, 0]
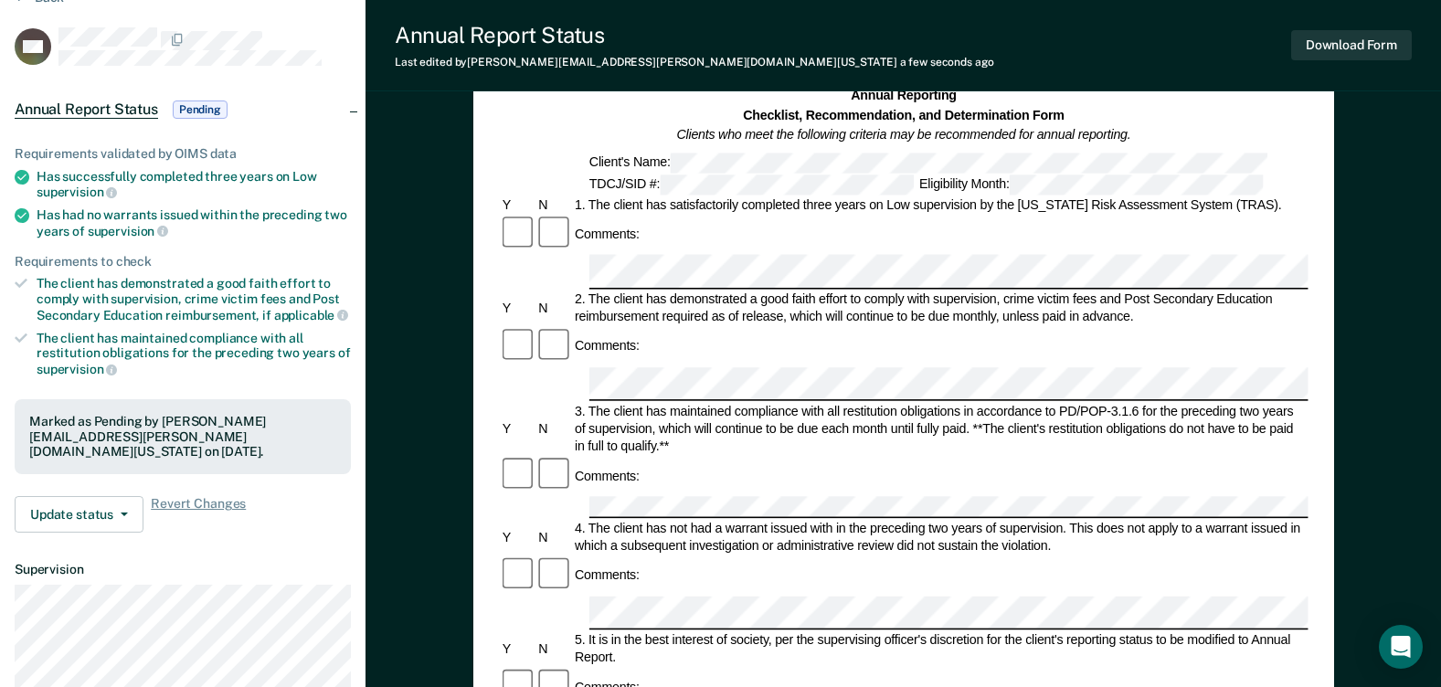
click at [501, 327] on div at bounding box center [517, 346] width 37 height 38
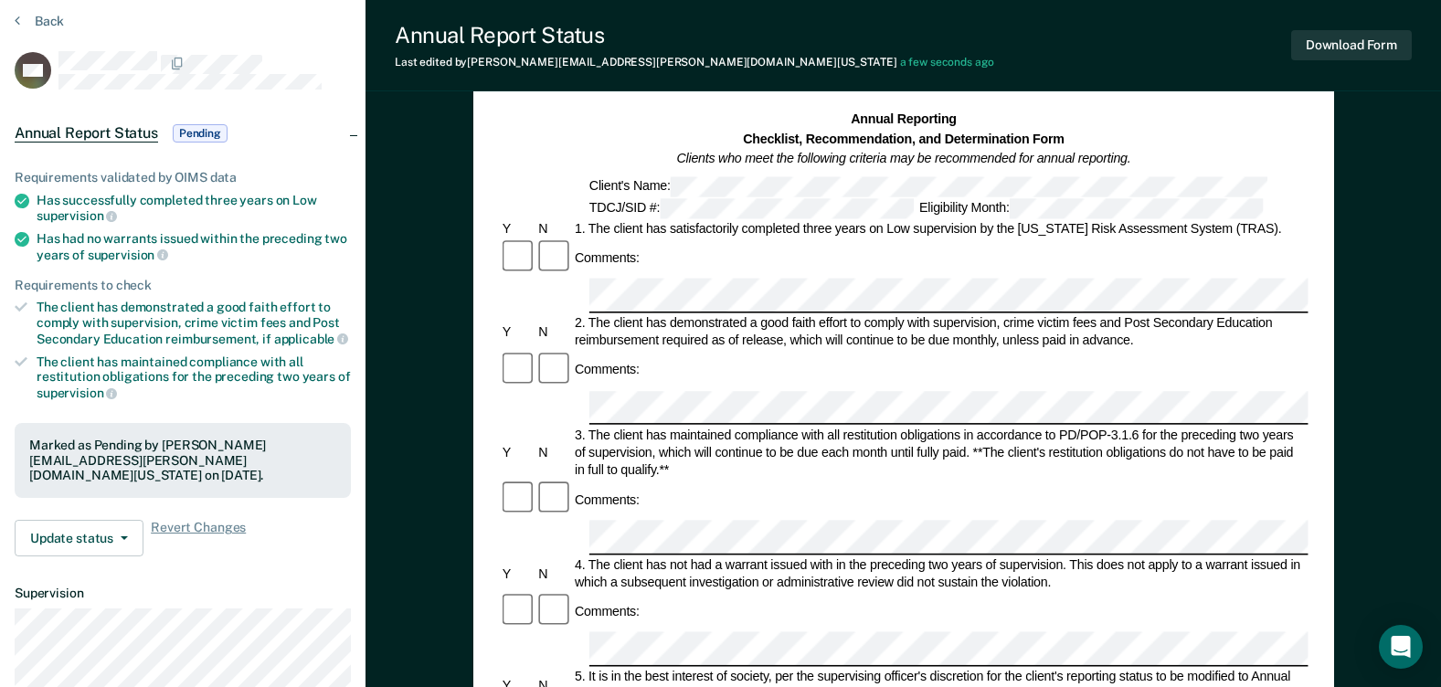
scroll to position [0, 0]
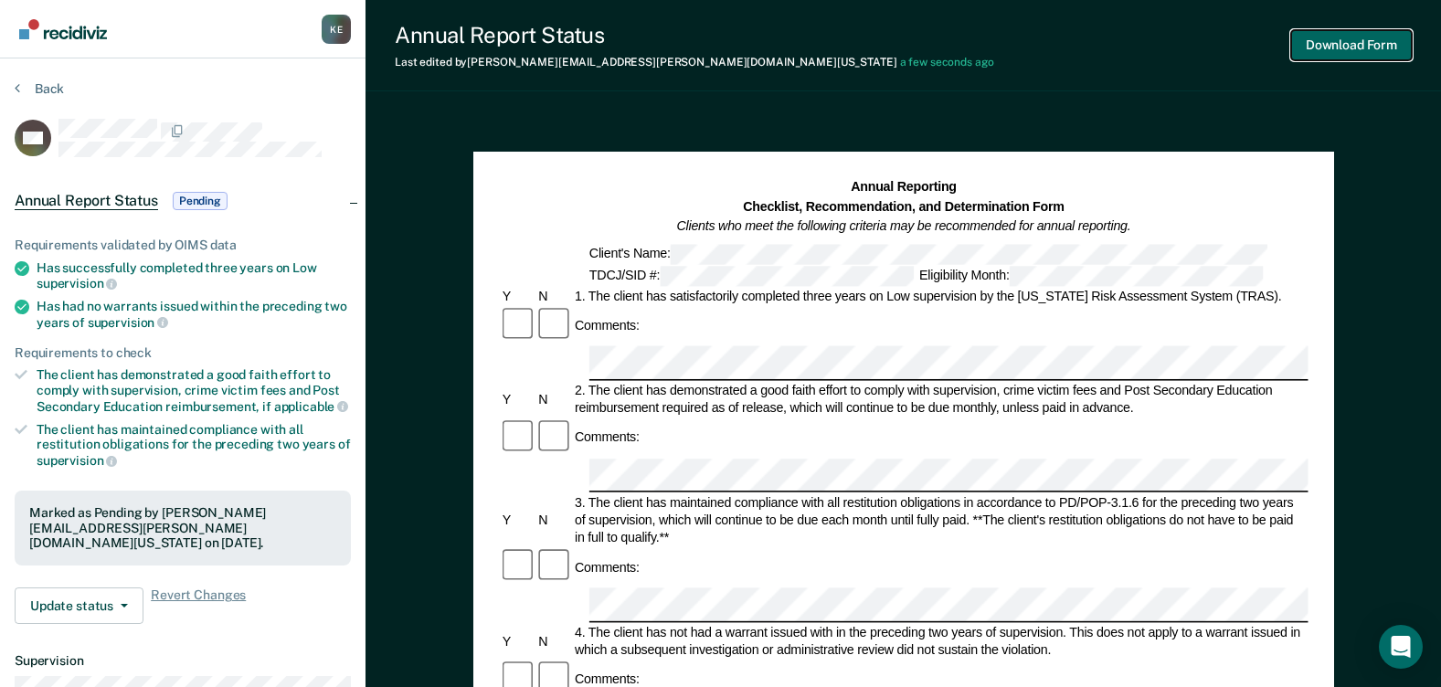
click at [1352, 43] on button "Download Form" at bounding box center [1351, 45] width 121 height 30
